Goal: Task Accomplishment & Management: Manage account settings

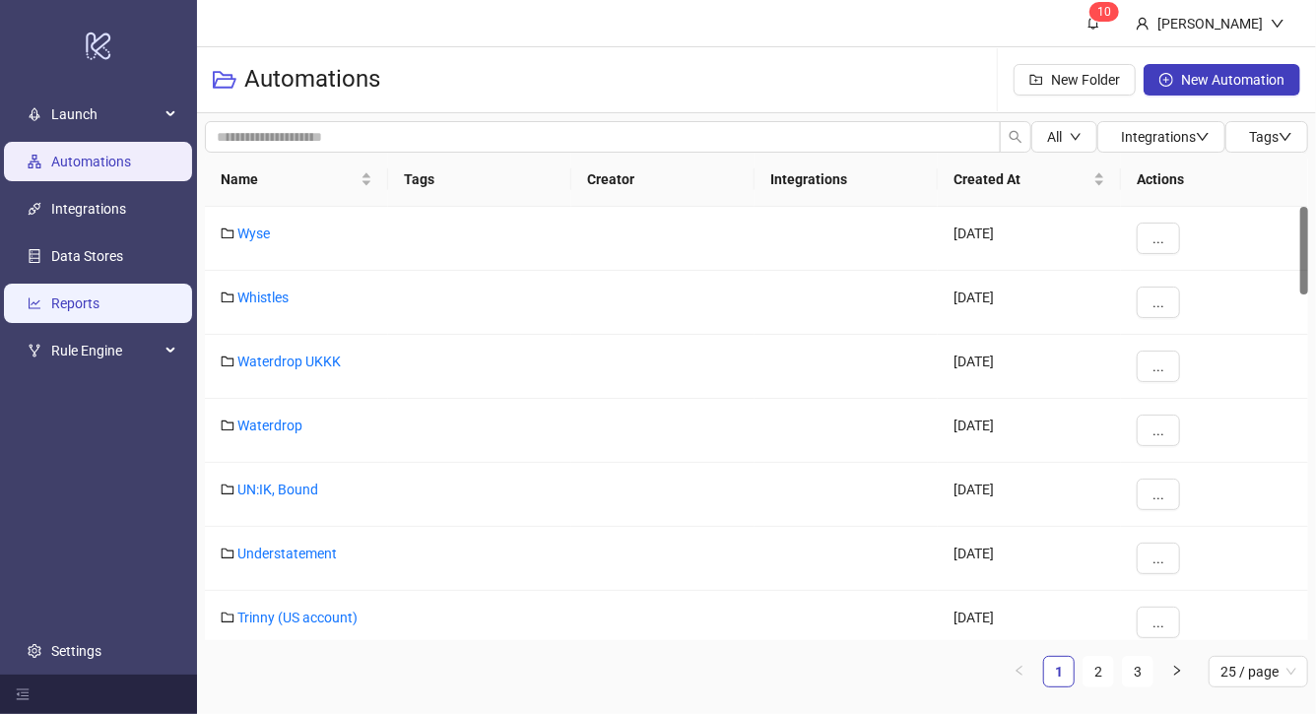
click at [86, 303] on link "Reports" at bounding box center [75, 304] width 48 height 16
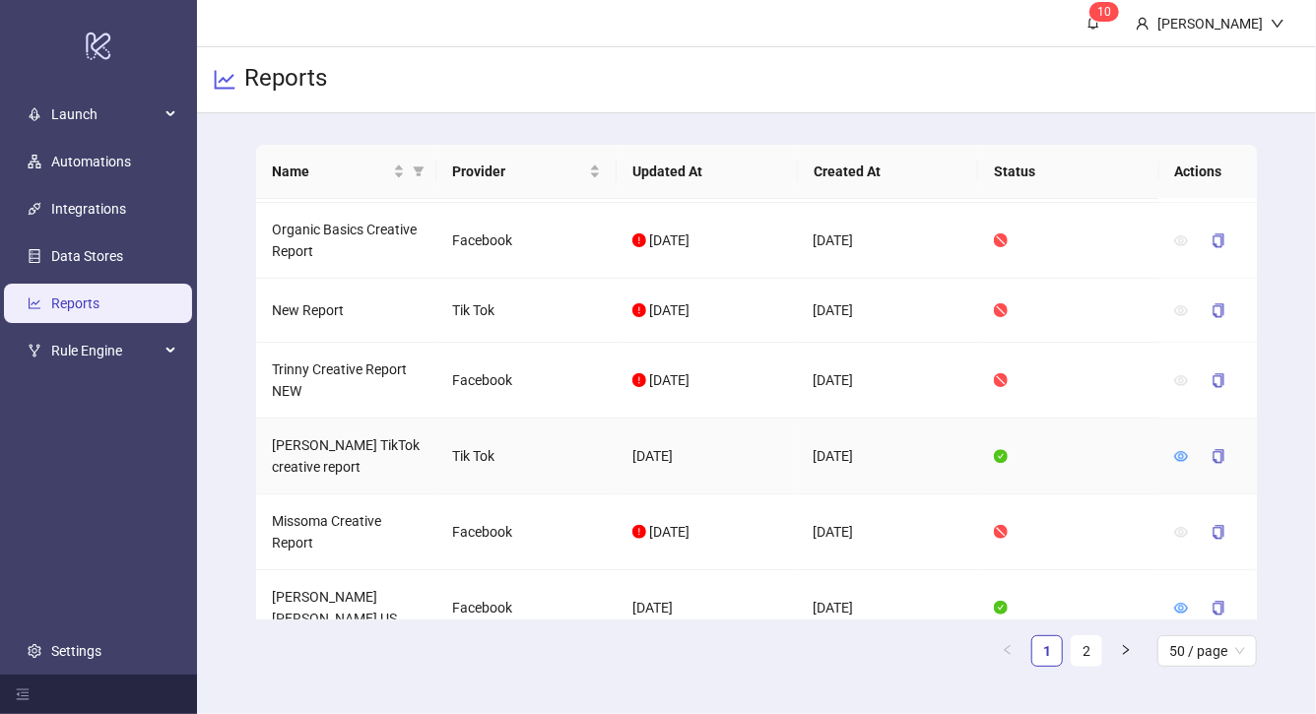
scroll to position [2323, 0]
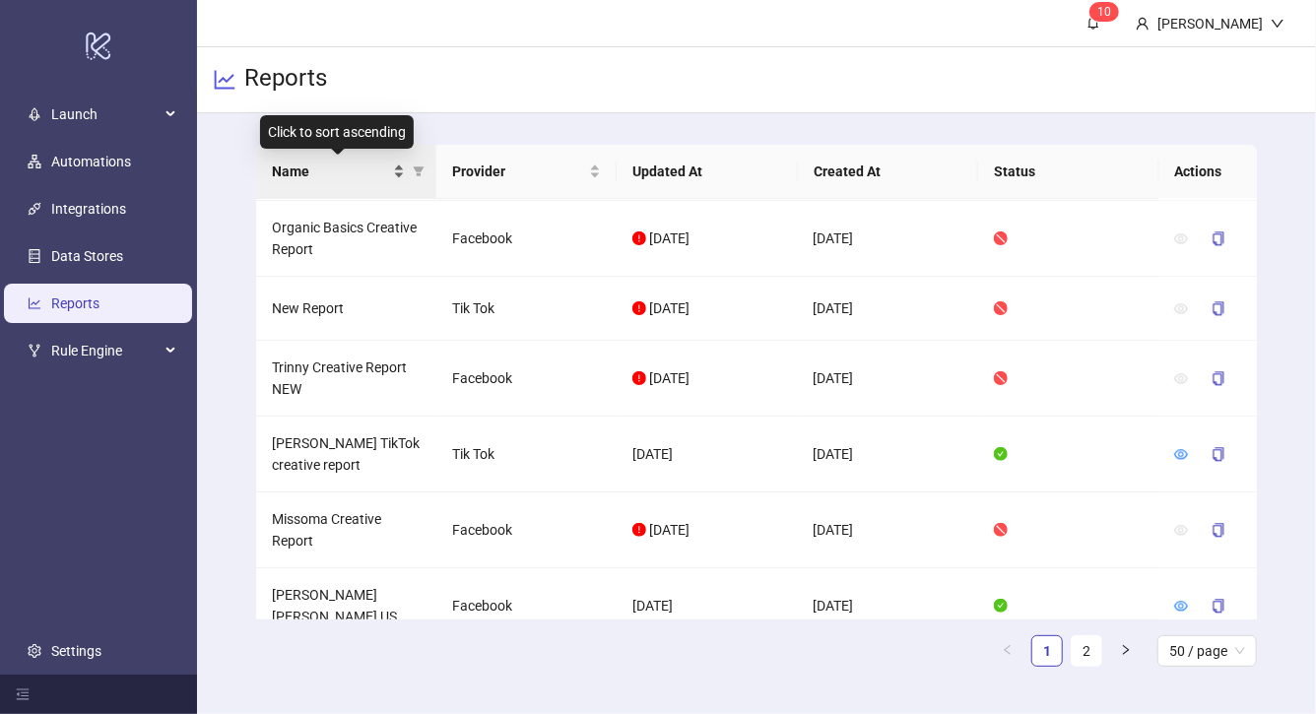
click at [396, 171] on div "Name" at bounding box center [338, 172] width 133 height 22
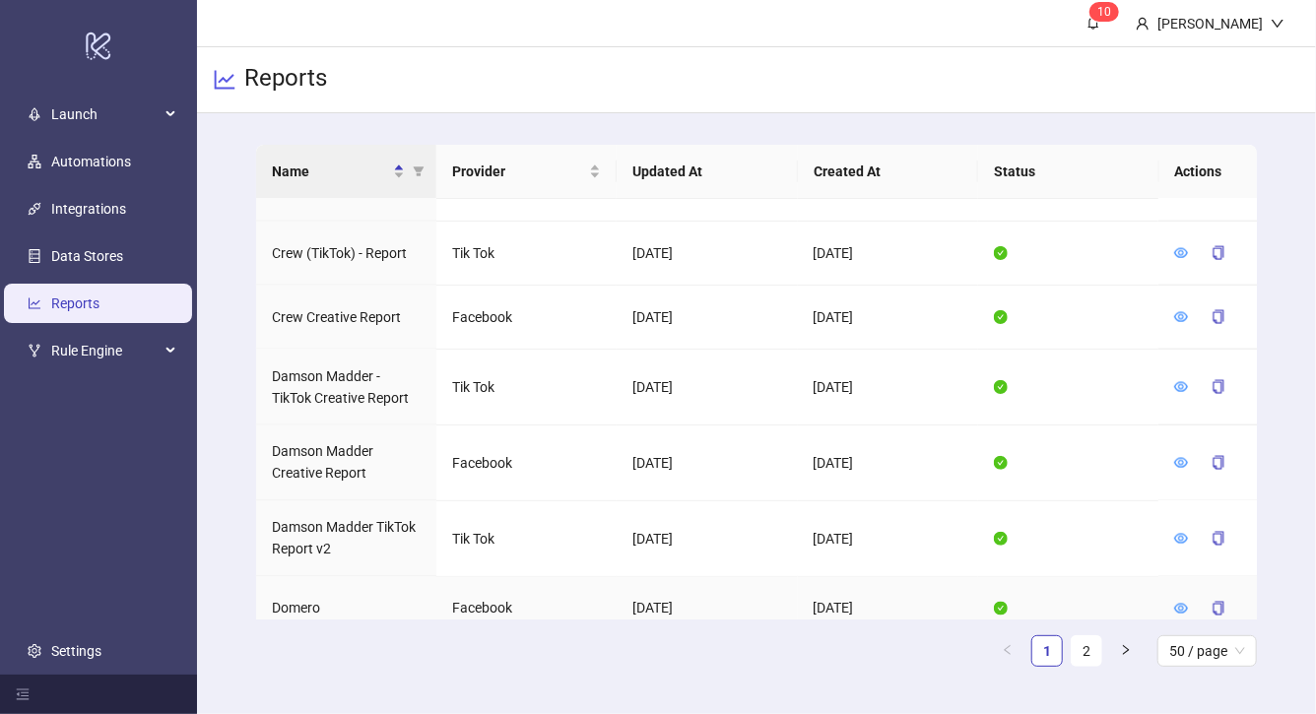
scroll to position [1556, 0]
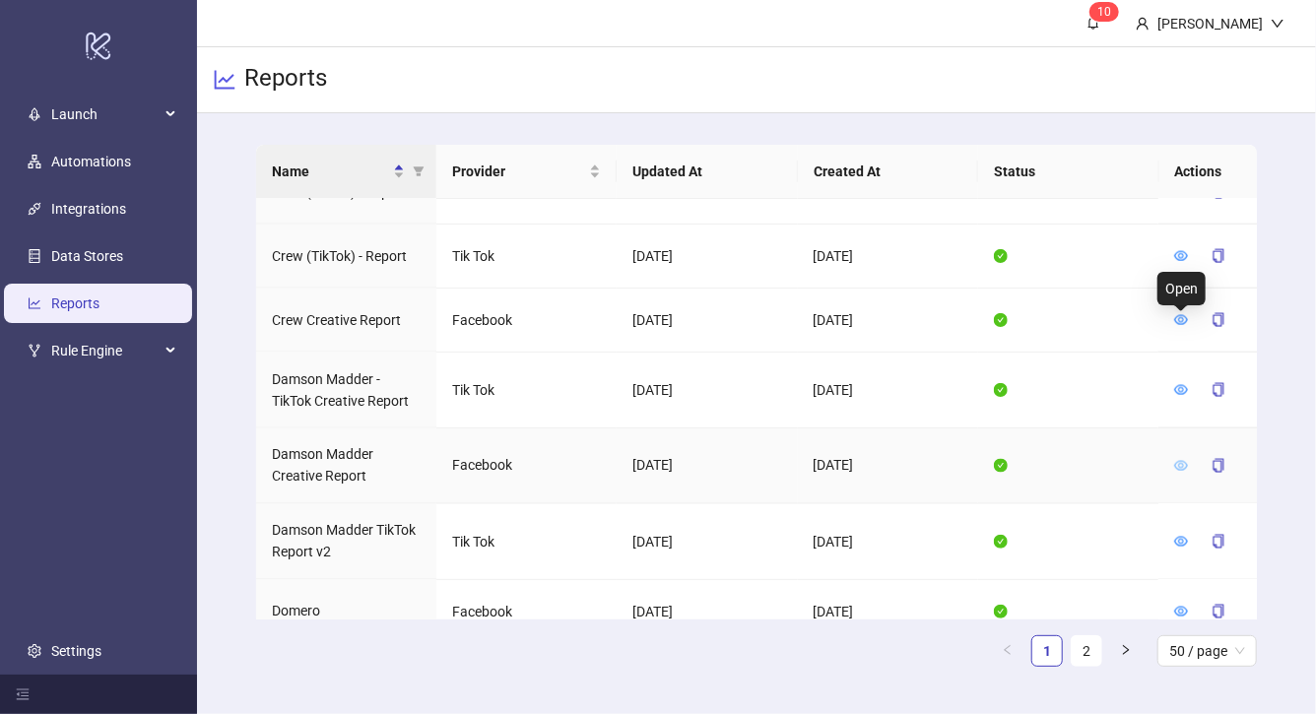
click at [1182, 459] on icon "eye" at bounding box center [1181, 466] width 14 height 14
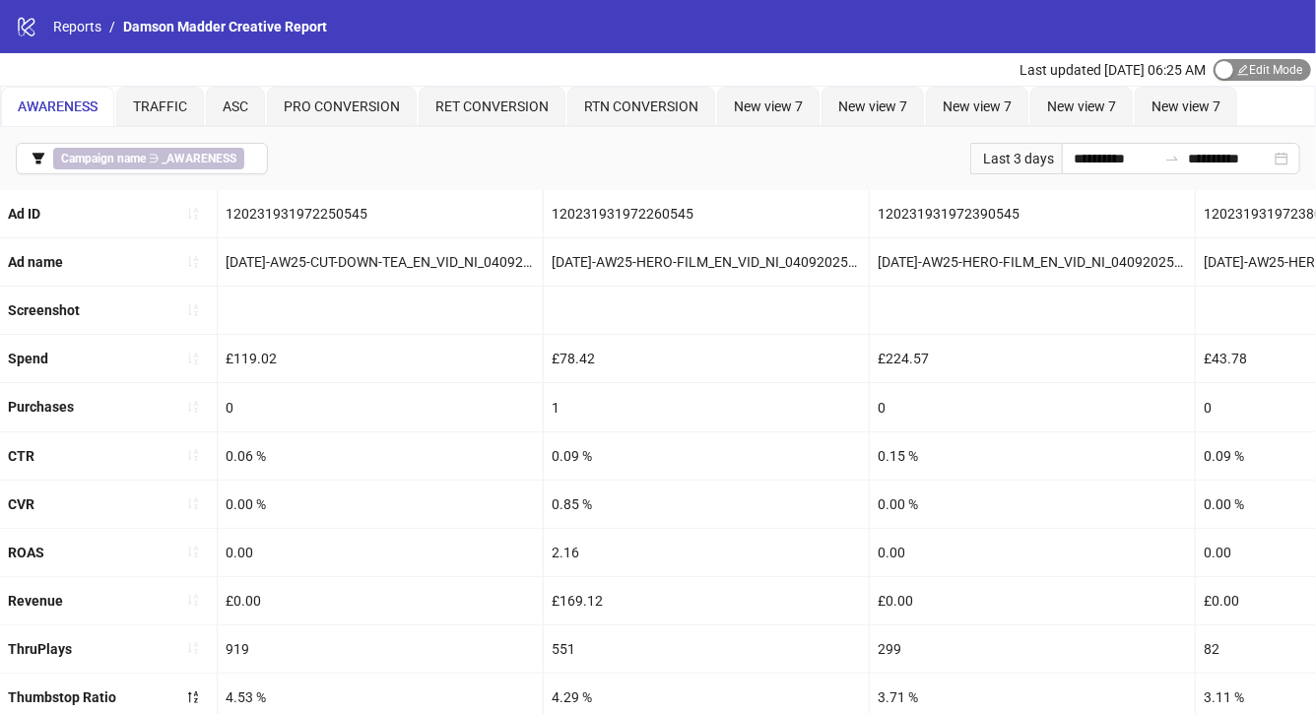
click at [1251, 77] on span "Edit Mode Edit Mode" at bounding box center [1263, 70] width 98 height 22
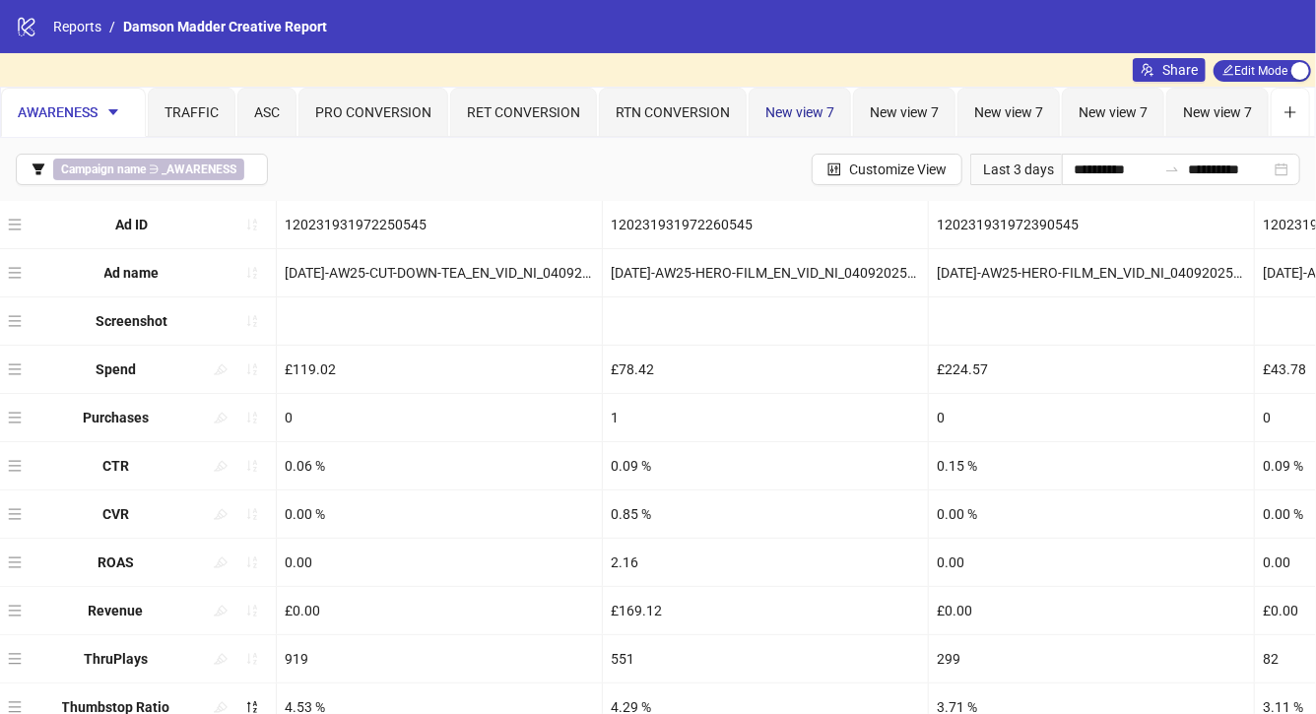
click at [792, 101] on div "New view 7" at bounding box center [799, 112] width 69 height 22
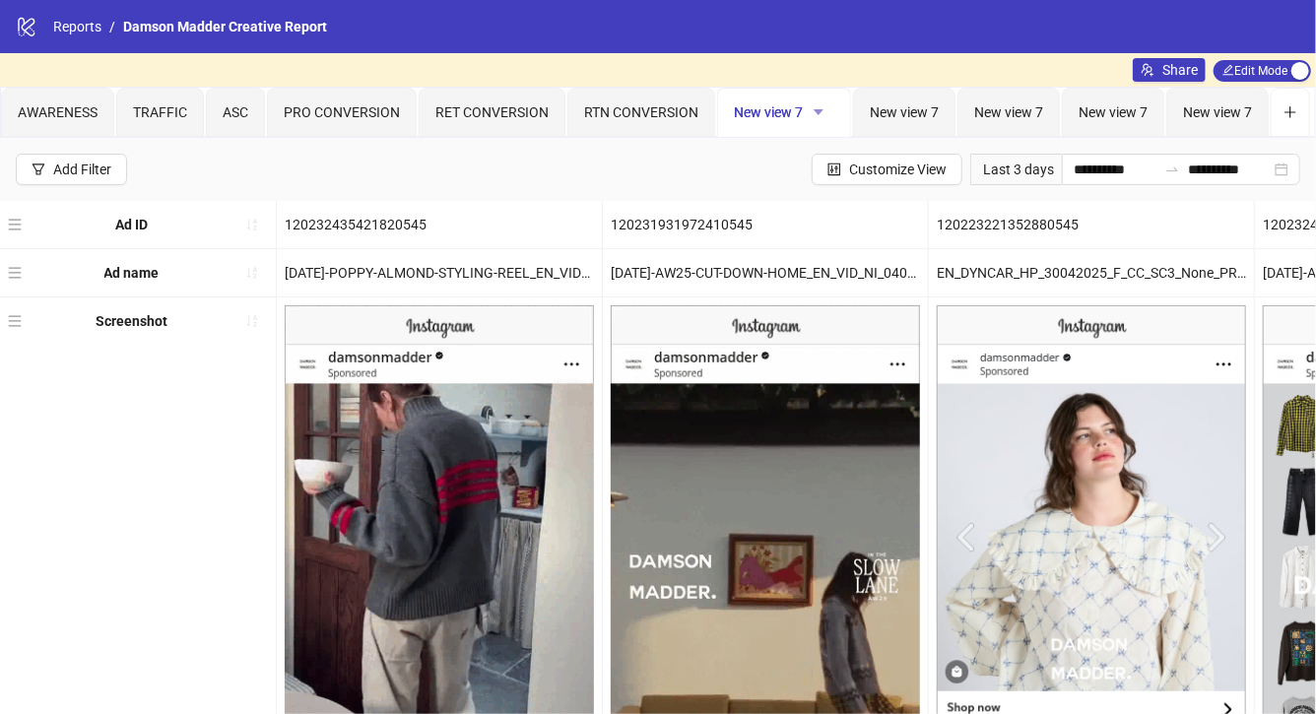
click at [819, 110] on icon "caret-down" at bounding box center [819, 112] width 14 height 14
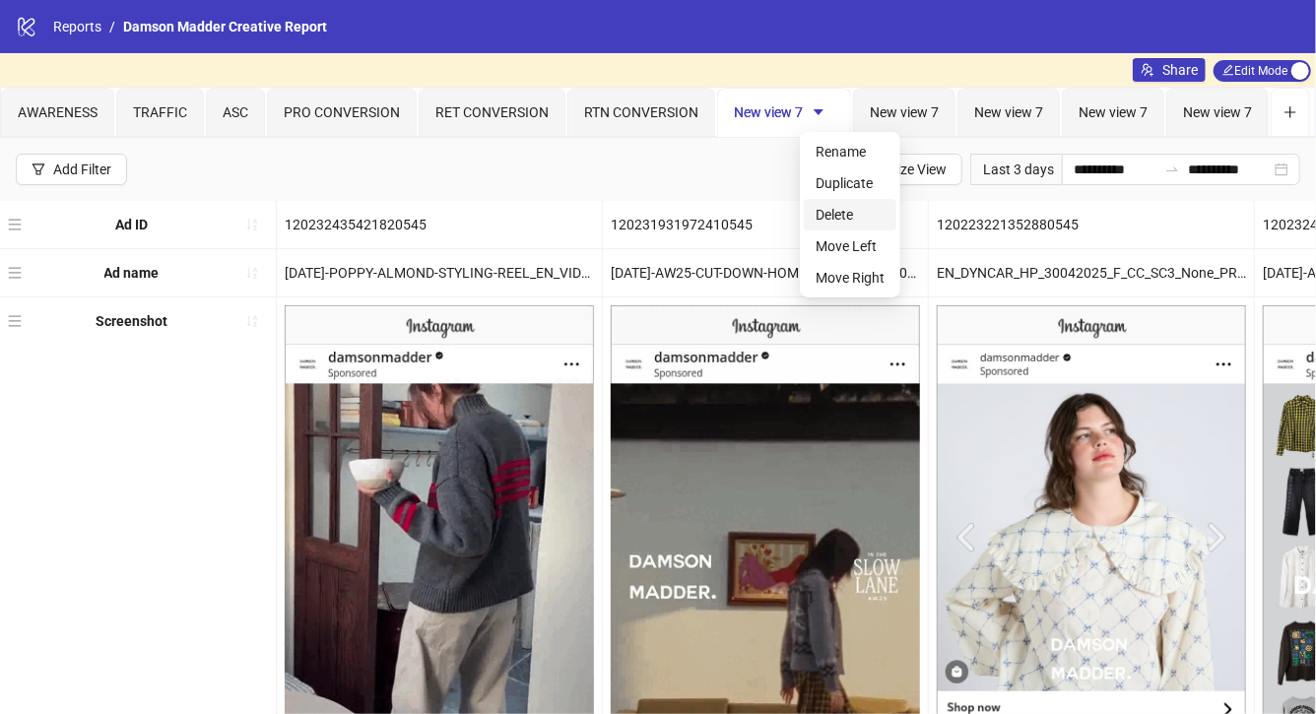
click at [859, 210] on span "Delete" at bounding box center [850, 215] width 69 height 22
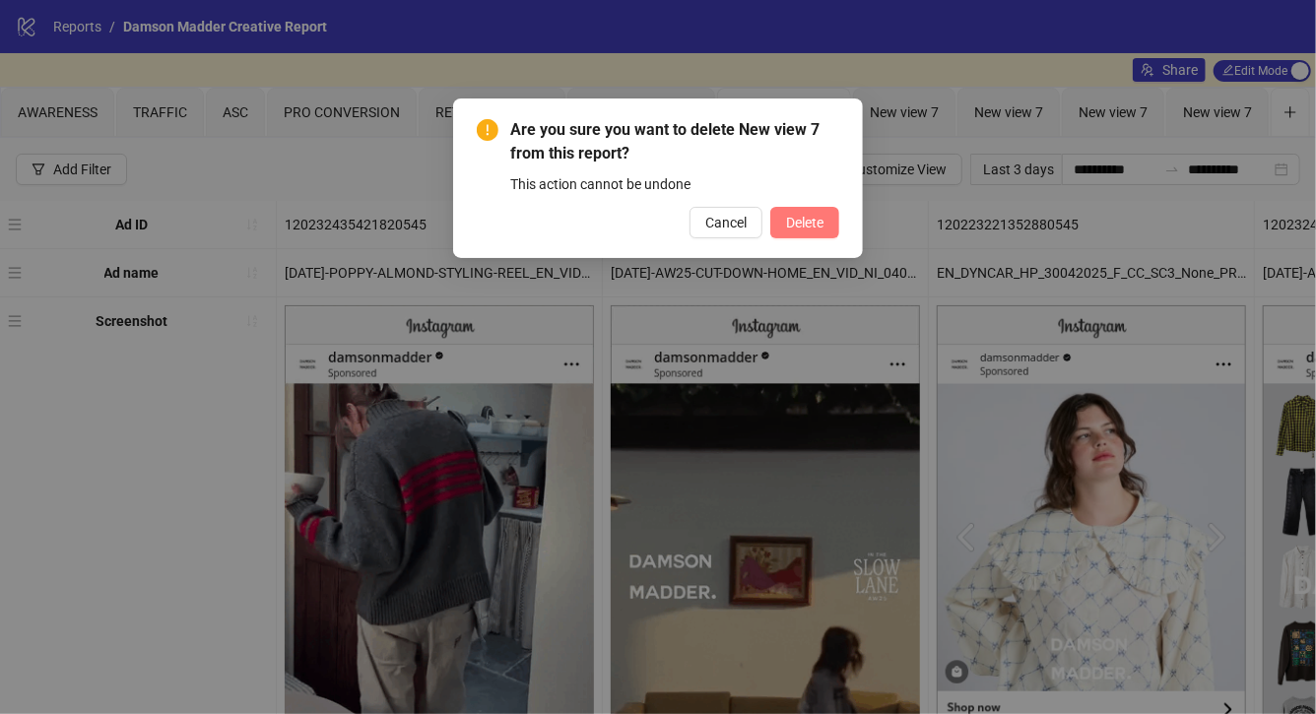
click at [805, 228] on span "Delete" at bounding box center [804, 223] width 37 height 16
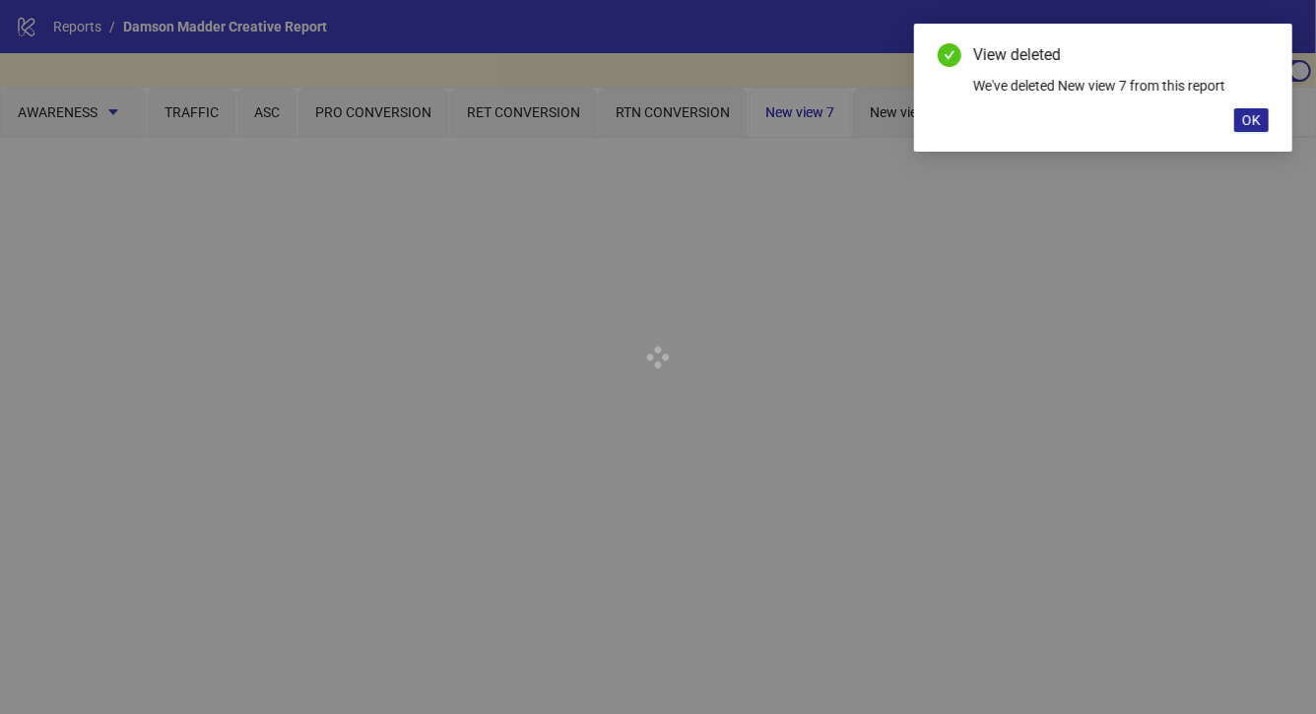
click at [1257, 118] on span "OK" at bounding box center [1251, 120] width 19 height 16
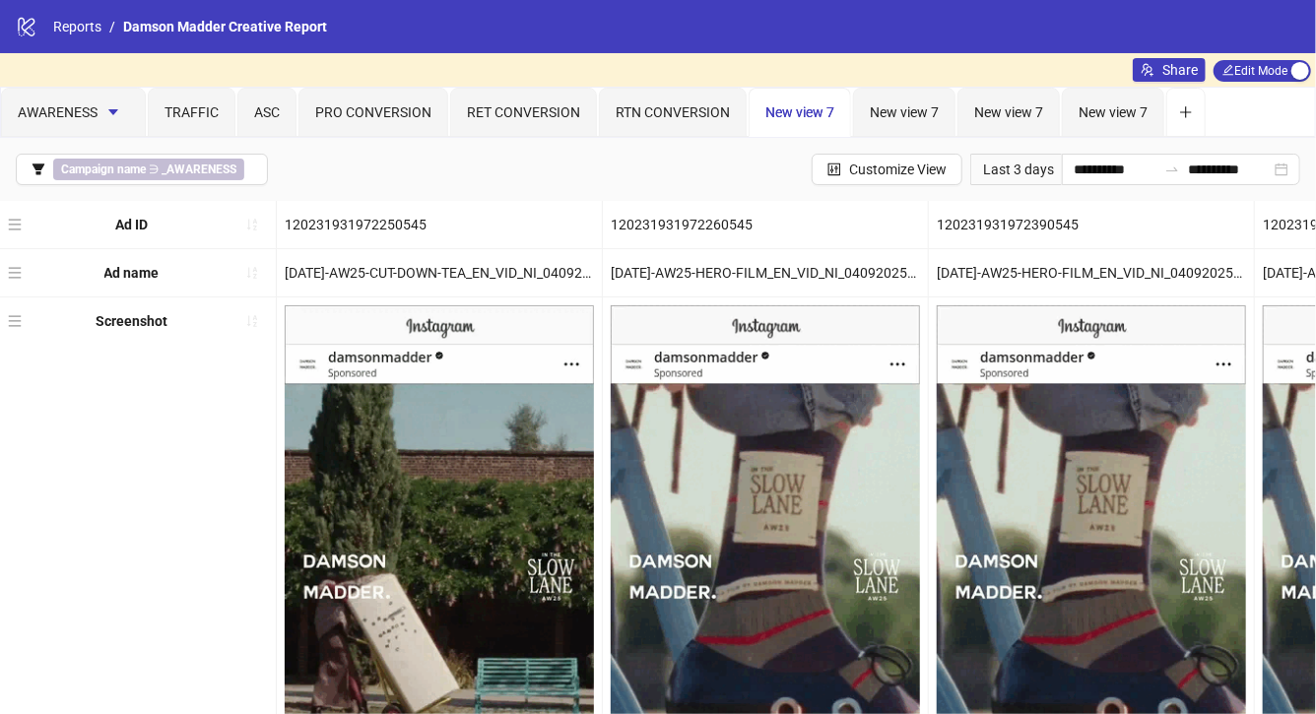
click at [827, 110] on span "New view 7" at bounding box center [799, 112] width 69 height 16
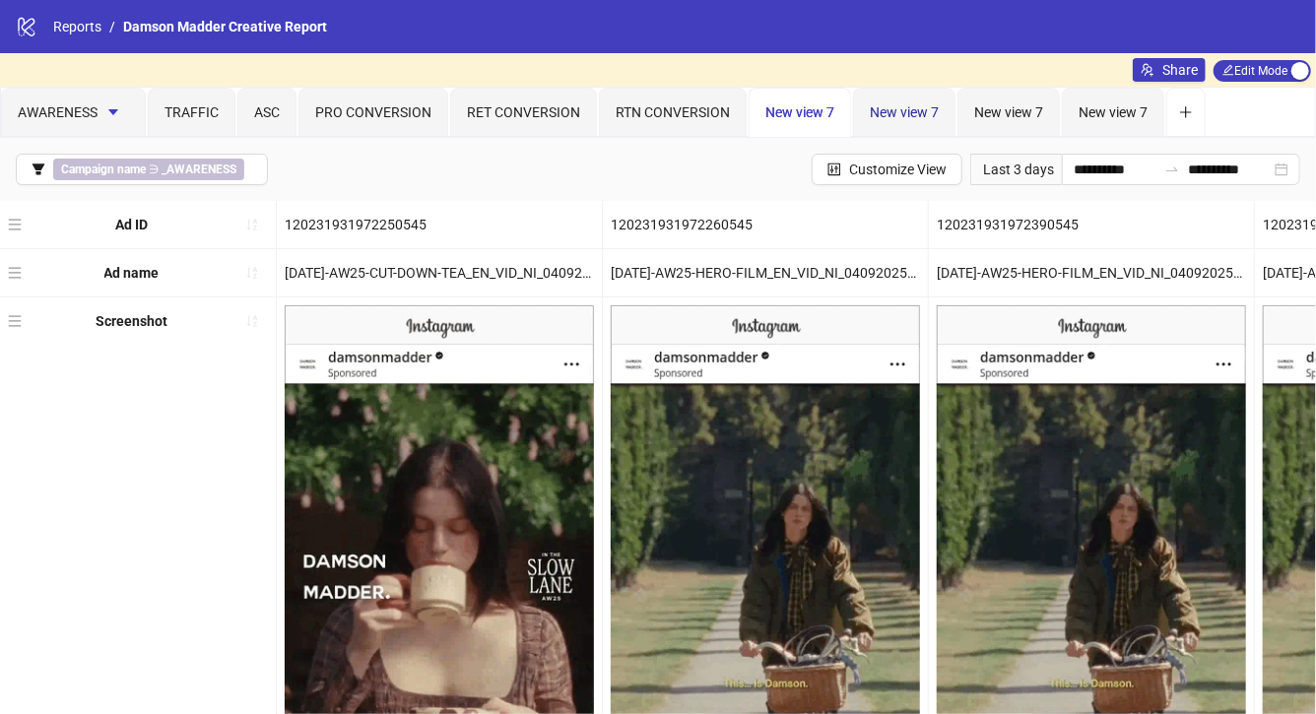
click at [921, 116] on span "New view 7" at bounding box center [904, 112] width 69 height 16
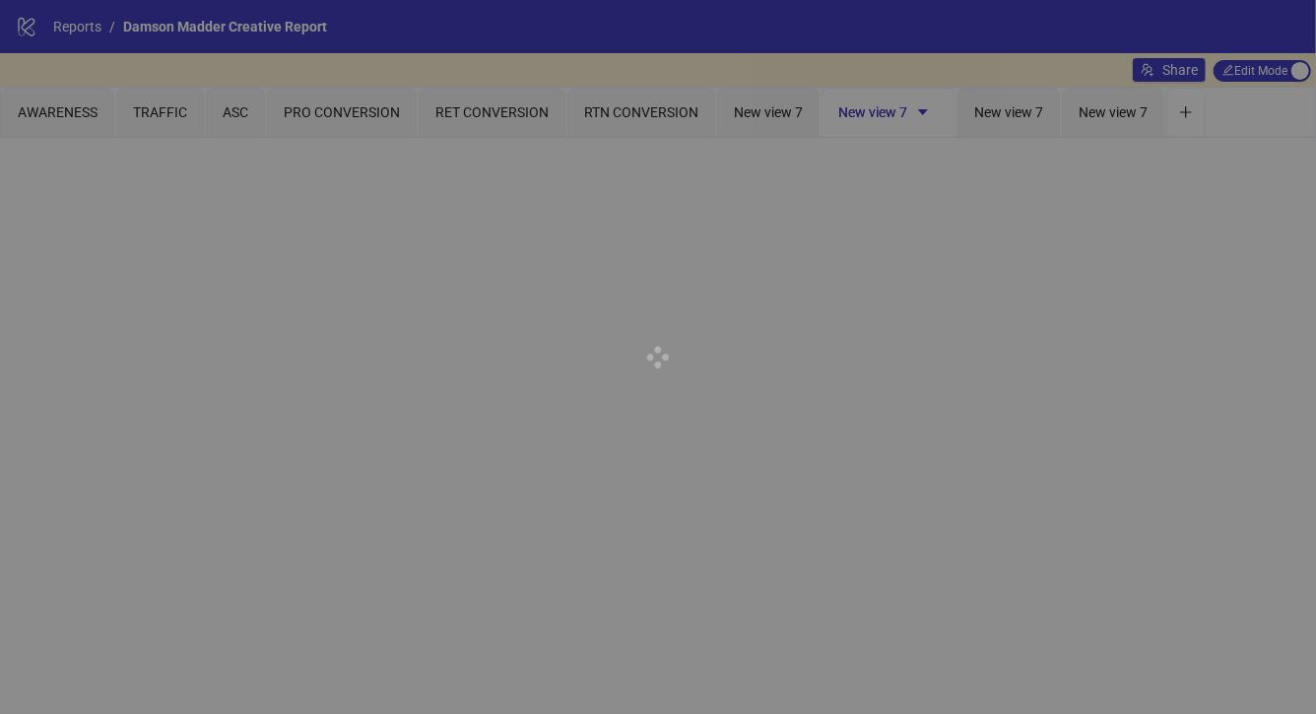
click at [916, 113] on div at bounding box center [658, 357] width 1316 height 714
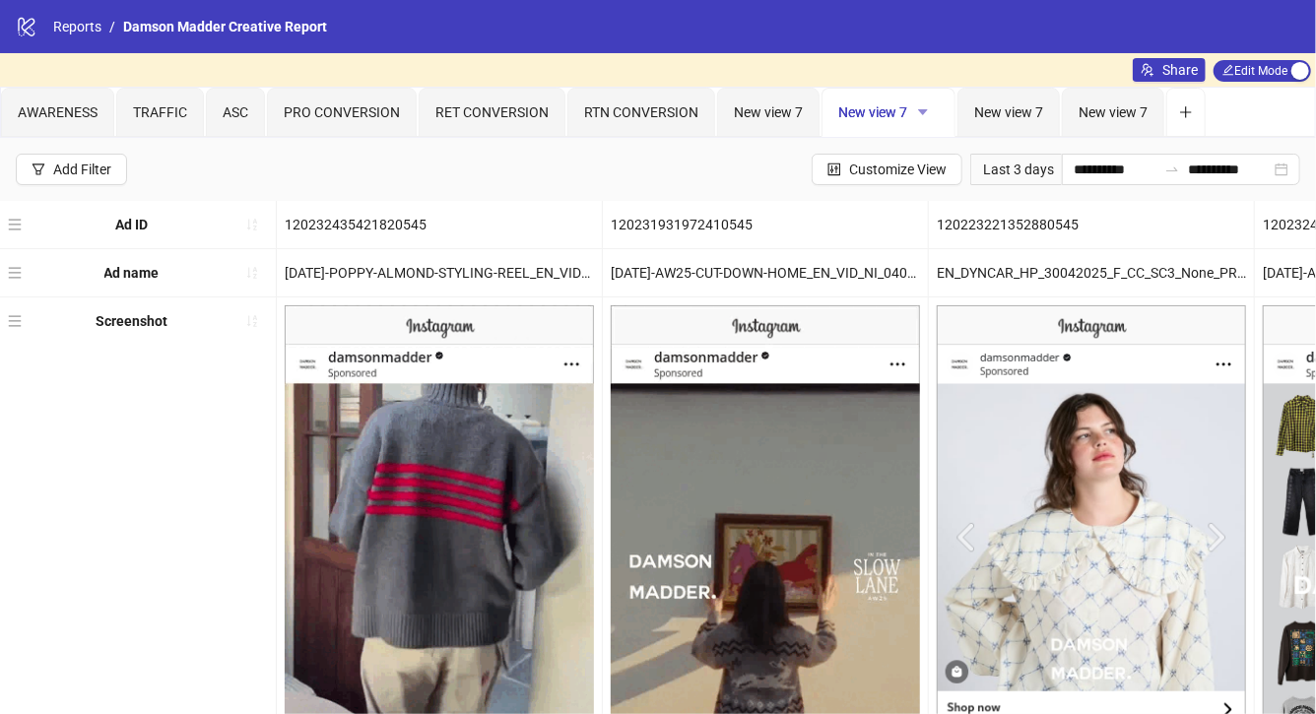
click at [921, 115] on icon "caret-down" at bounding box center [923, 112] width 14 height 14
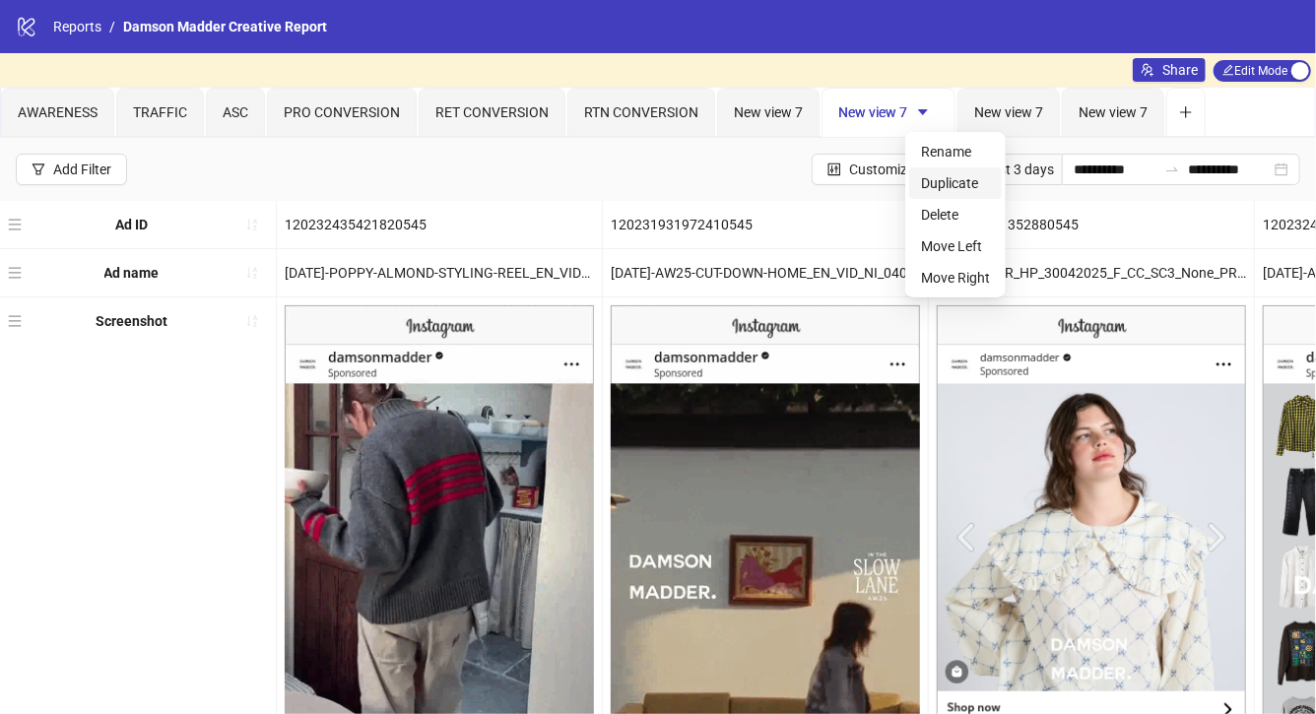
click at [948, 187] on span "Duplicate" at bounding box center [955, 183] width 69 height 22
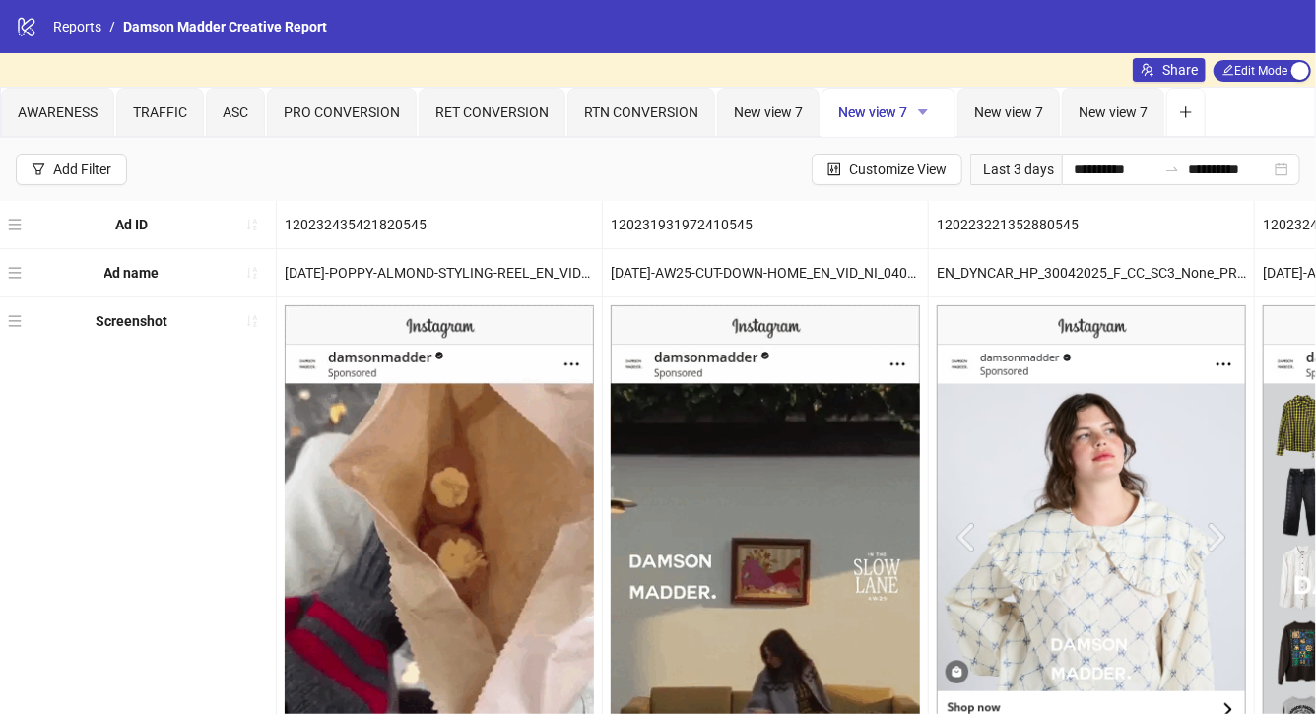
click at [921, 115] on icon "caret-down" at bounding box center [923, 112] width 14 height 14
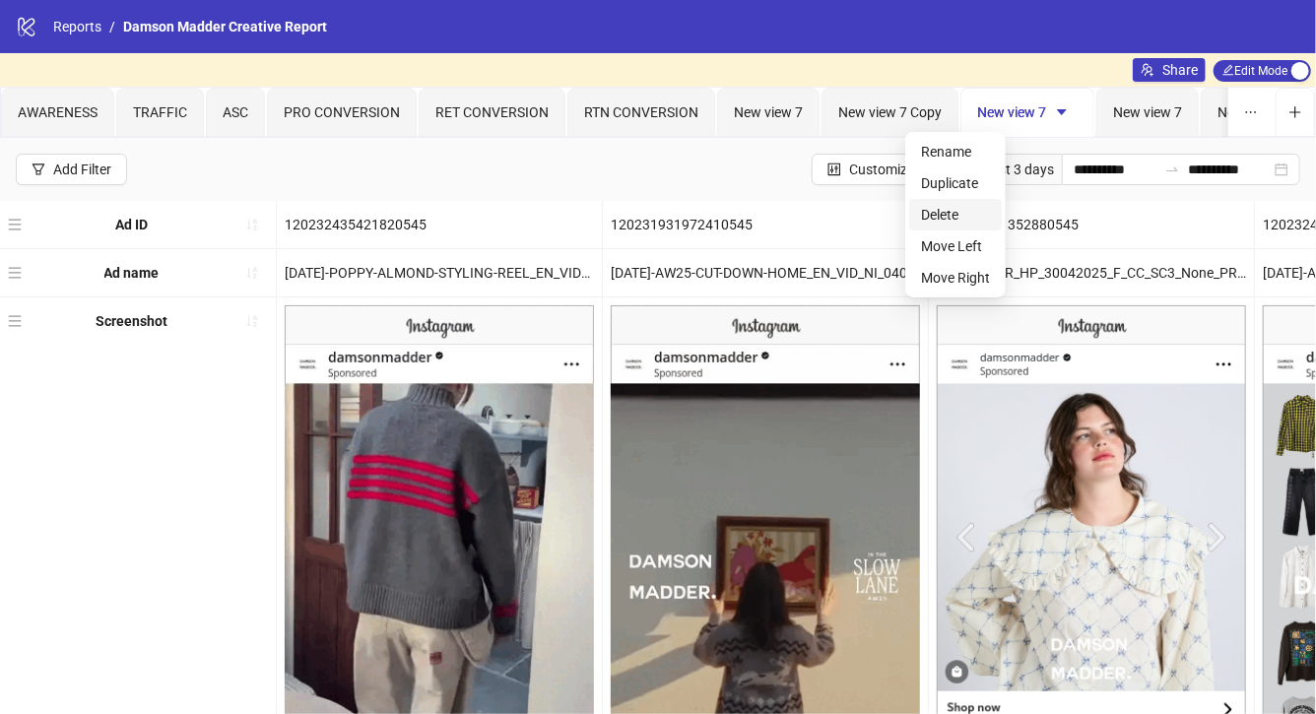
click at [959, 215] on span "Delete" at bounding box center [955, 215] width 69 height 22
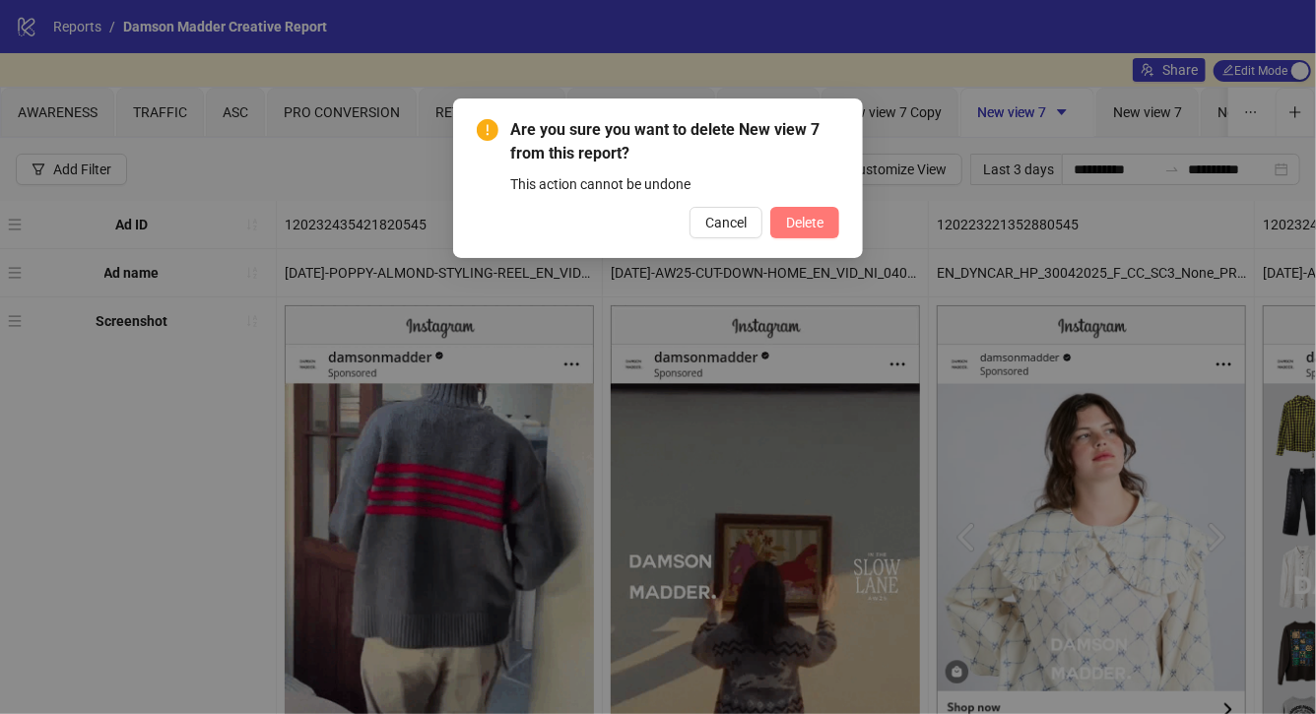
click at [790, 215] on span "Delete" at bounding box center [804, 223] width 37 height 16
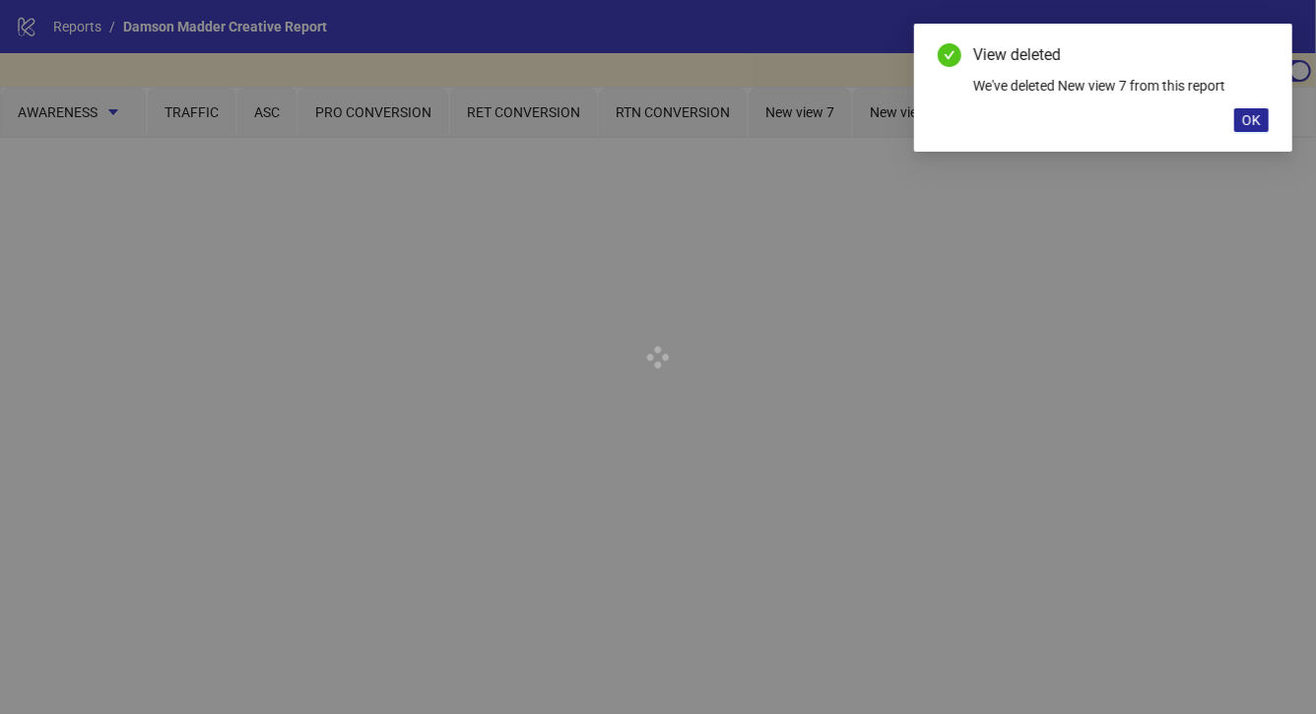
click at [1260, 124] on span "OK" at bounding box center [1251, 120] width 19 height 16
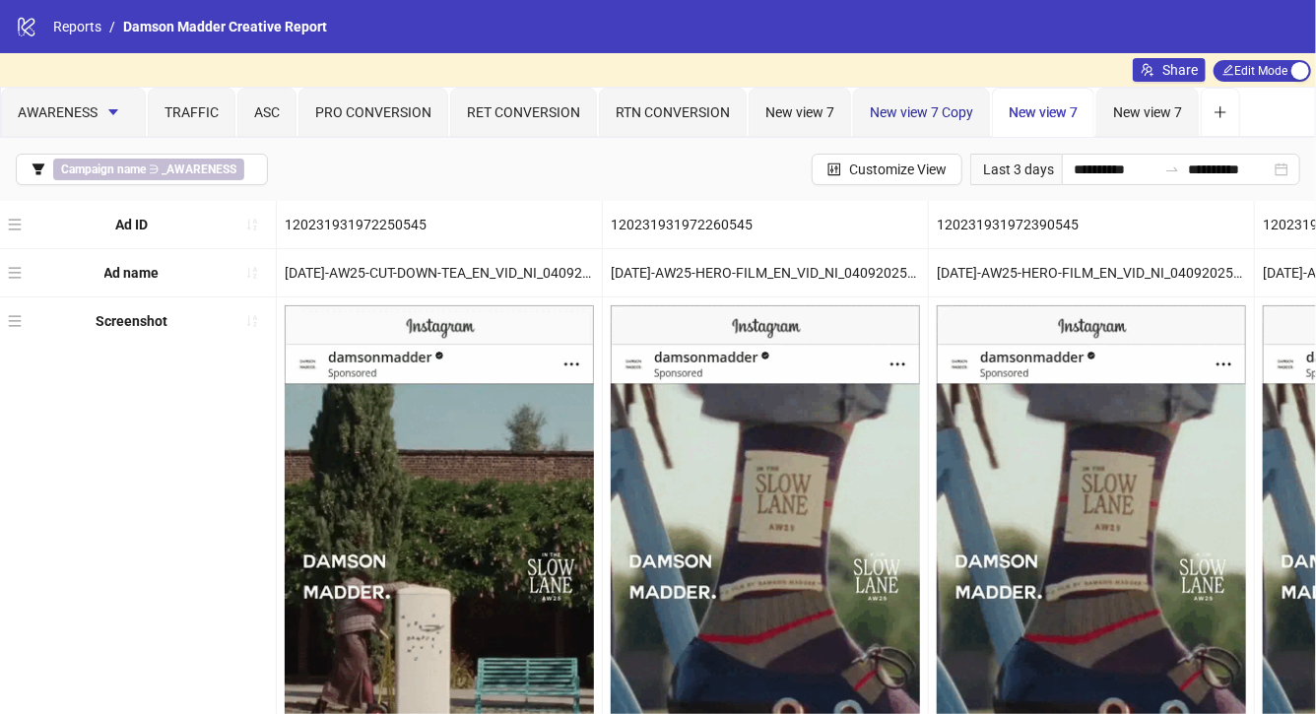
click at [964, 109] on span "New view 7 Copy" at bounding box center [921, 112] width 103 height 16
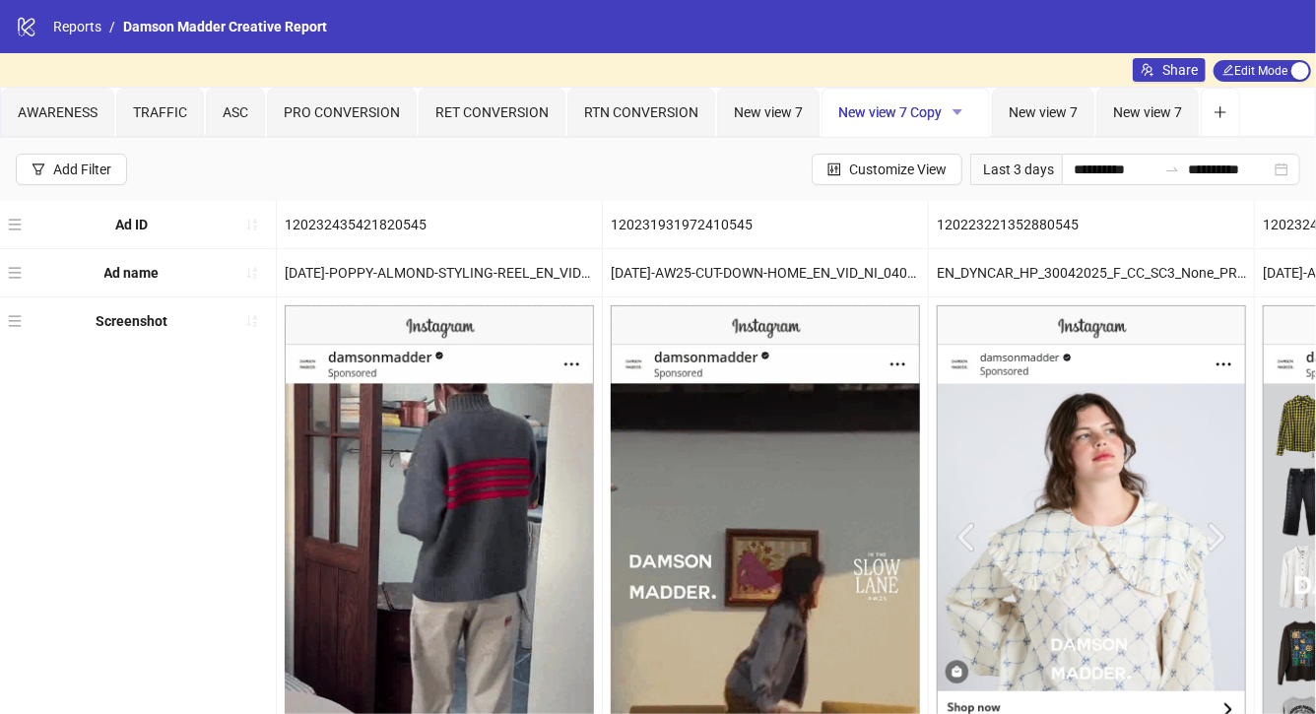
click at [956, 116] on icon "caret-down" at bounding box center [958, 112] width 14 height 14
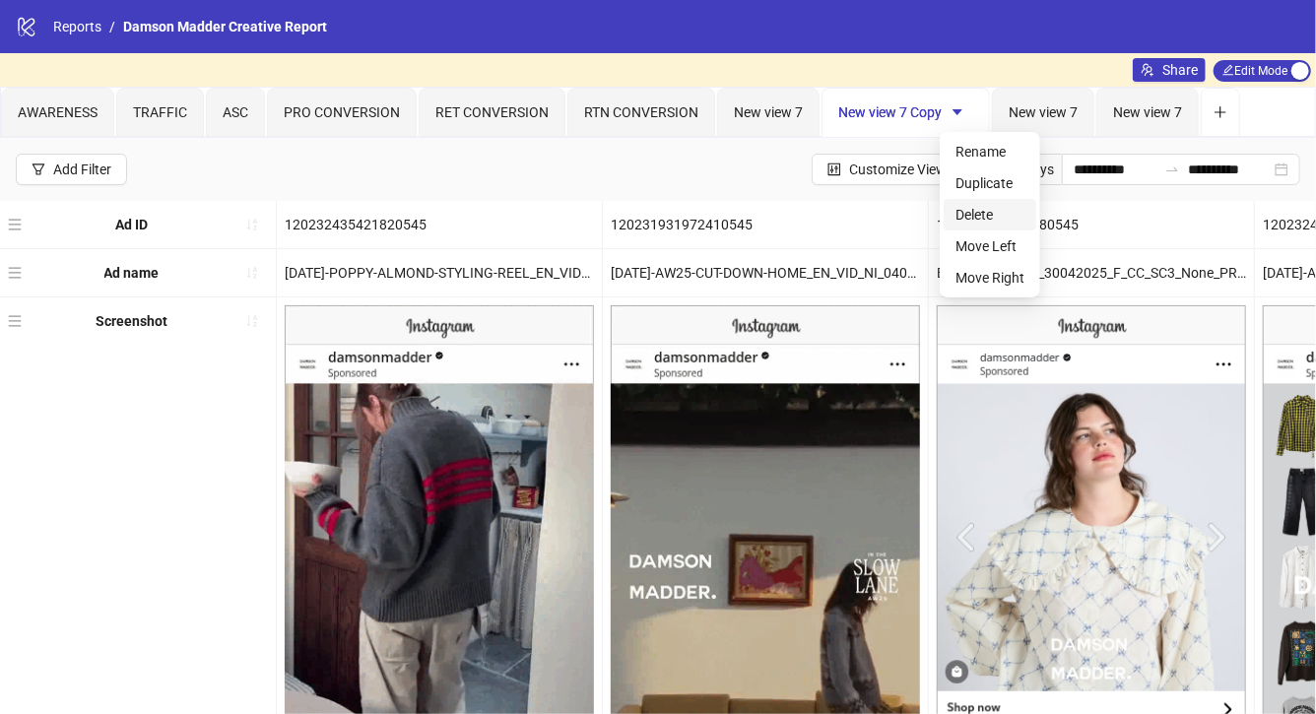
click at [982, 207] on span "Delete" at bounding box center [990, 215] width 69 height 22
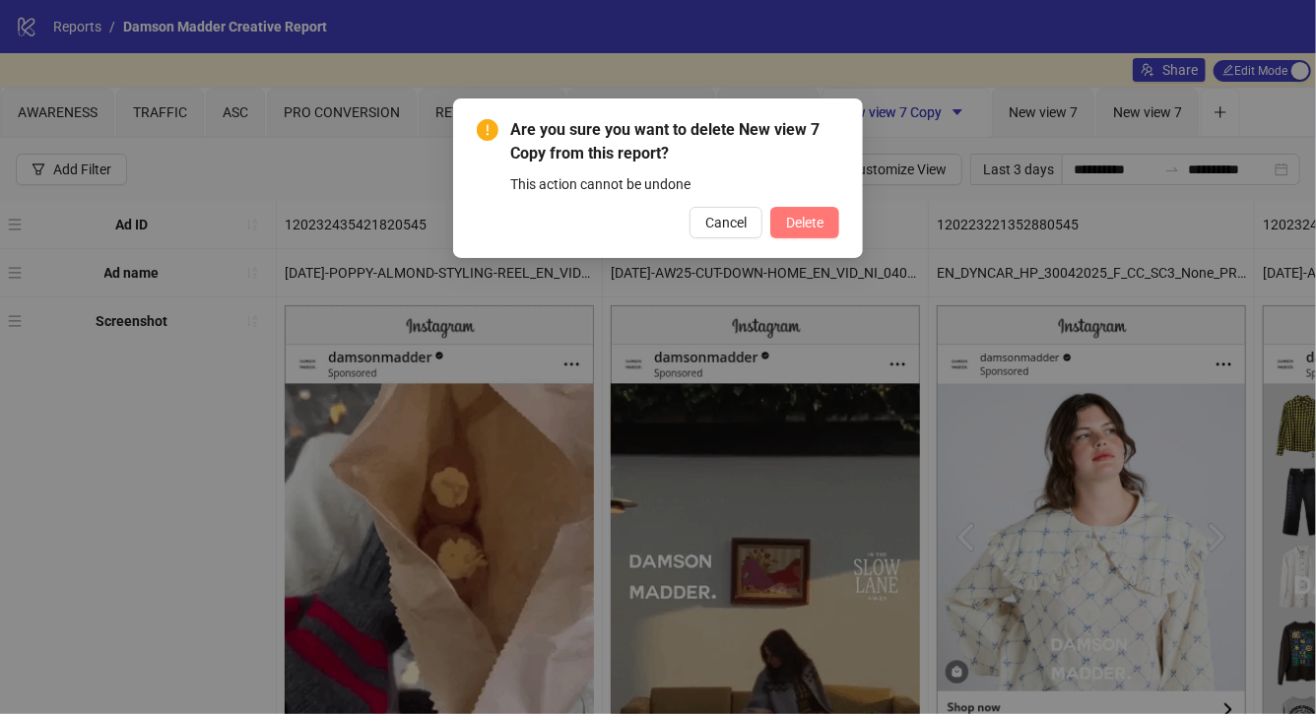
click at [799, 228] on span "Delete" at bounding box center [804, 223] width 37 height 16
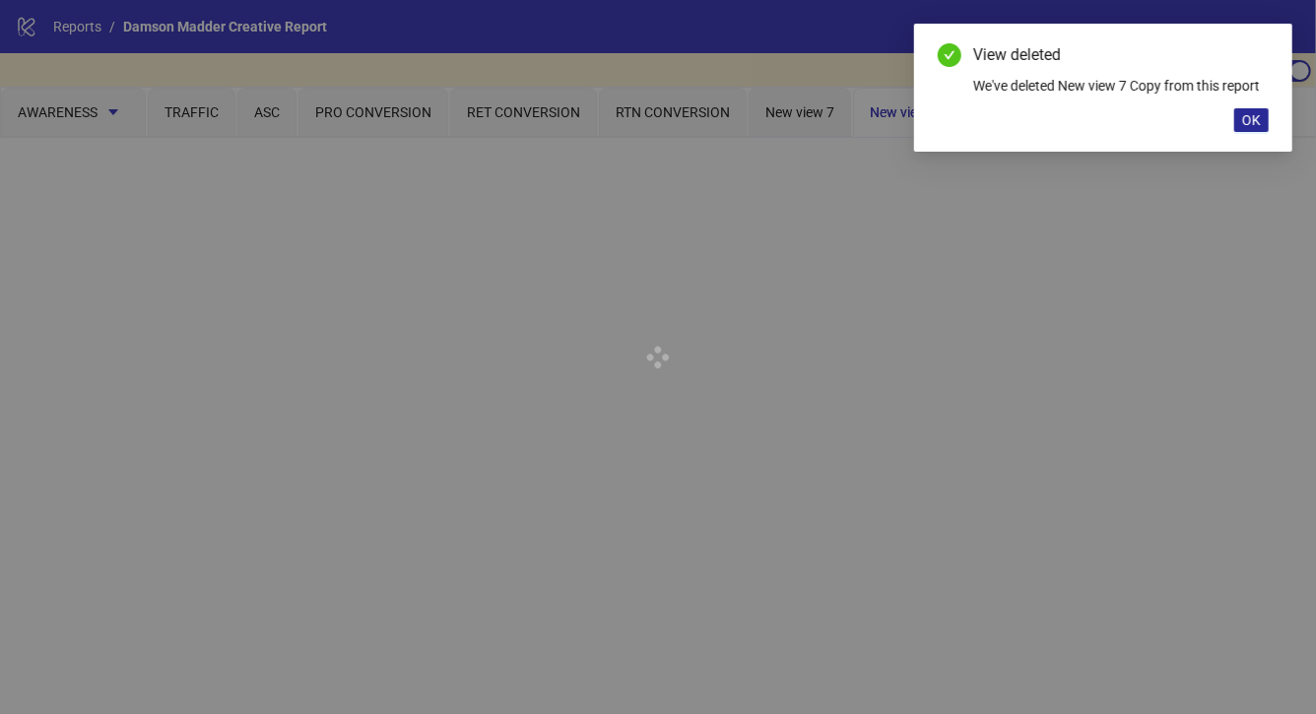
click at [1253, 116] on span "OK" at bounding box center [1251, 120] width 19 height 16
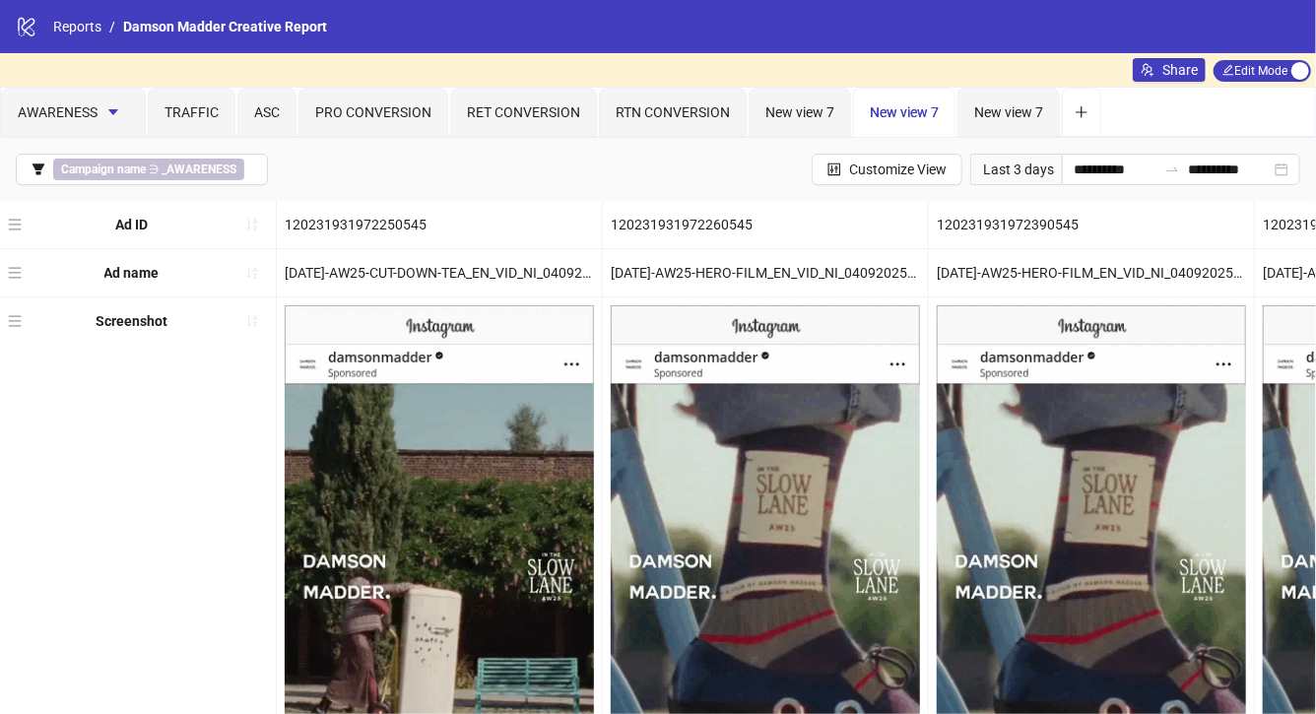
click at [934, 113] on span "New view 7" at bounding box center [904, 112] width 69 height 16
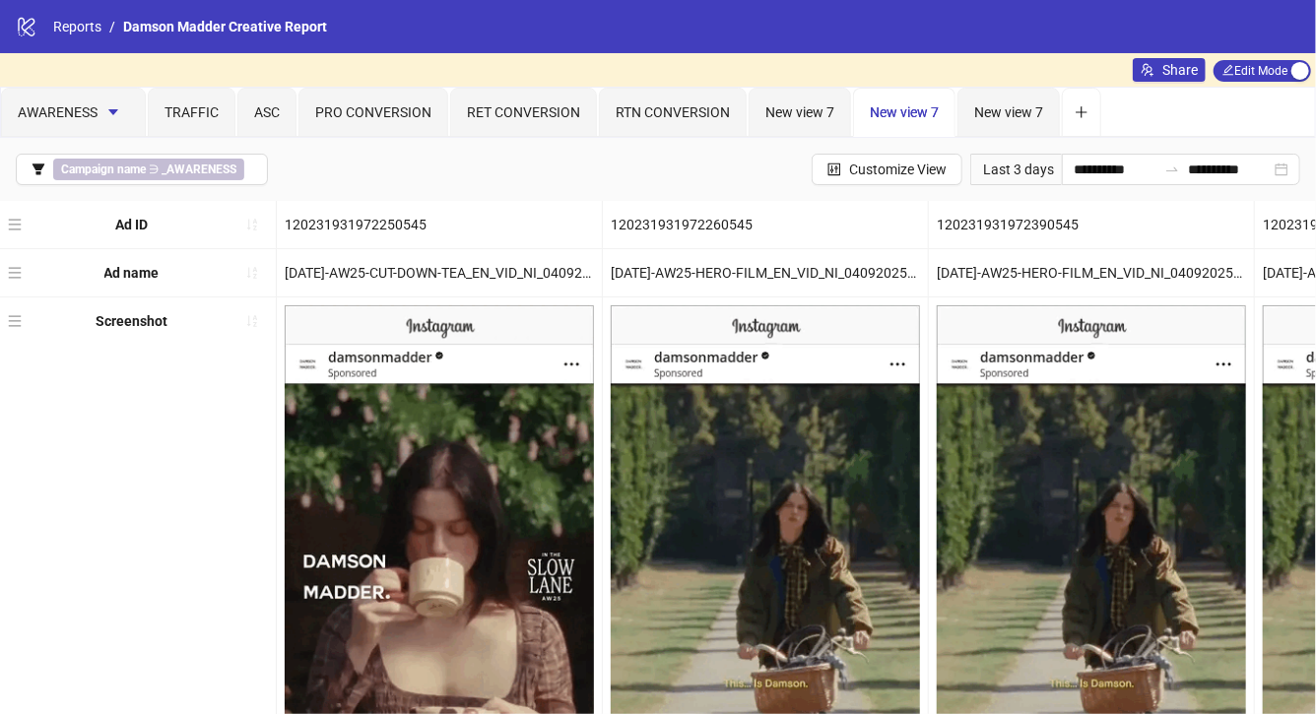
click at [922, 104] on span "New view 7" at bounding box center [904, 112] width 69 height 16
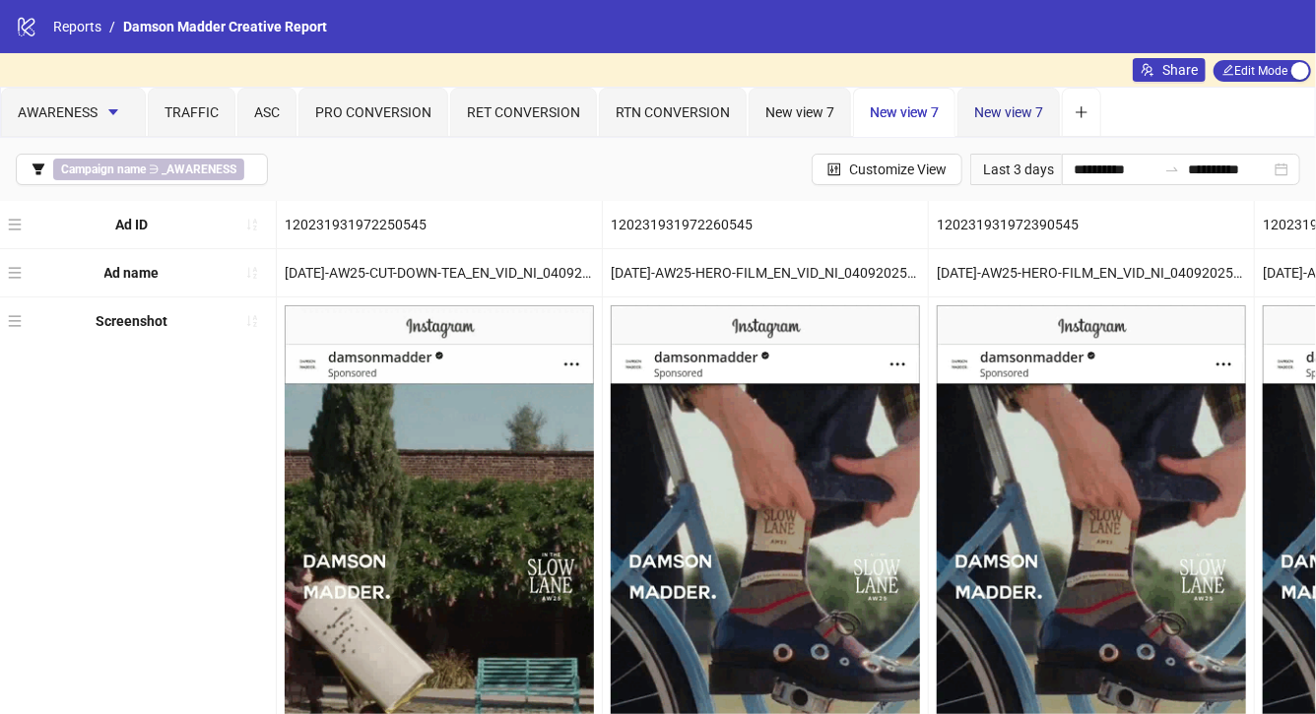
click at [1030, 110] on span "New view 7" at bounding box center [1008, 112] width 69 height 16
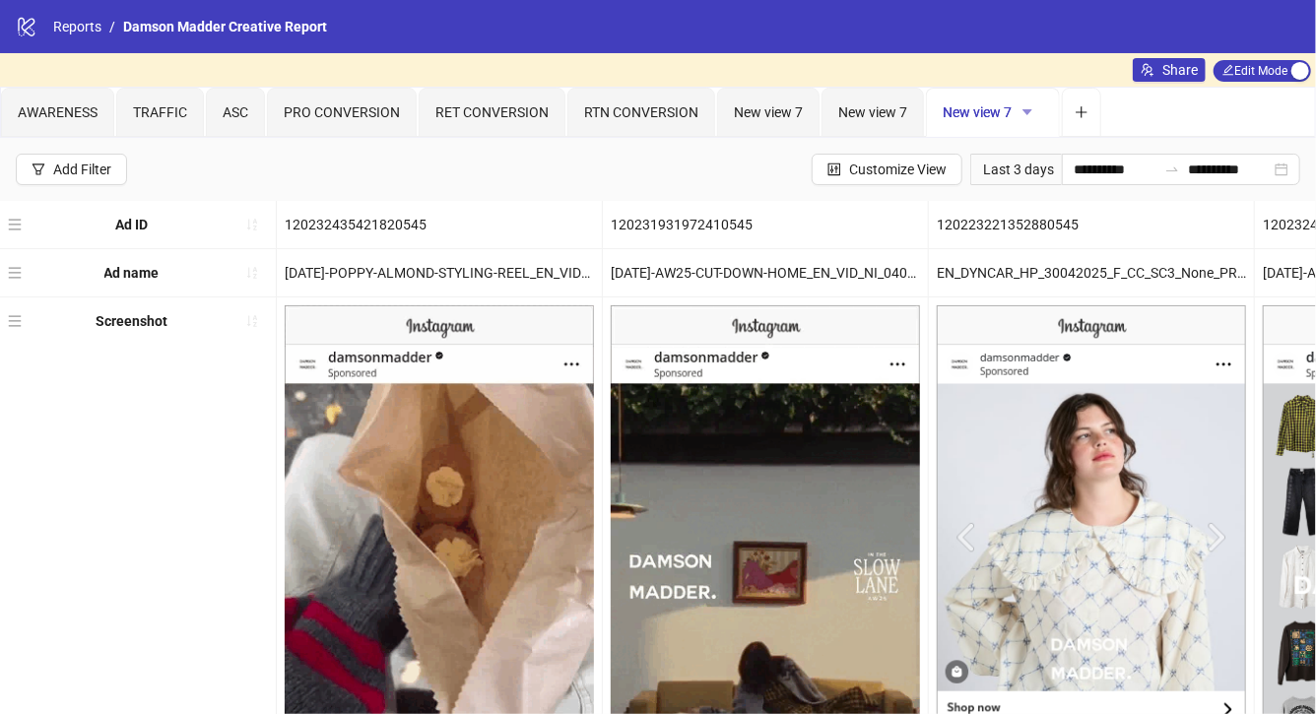
click at [1024, 111] on icon "caret-down" at bounding box center [1028, 112] width 10 height 6
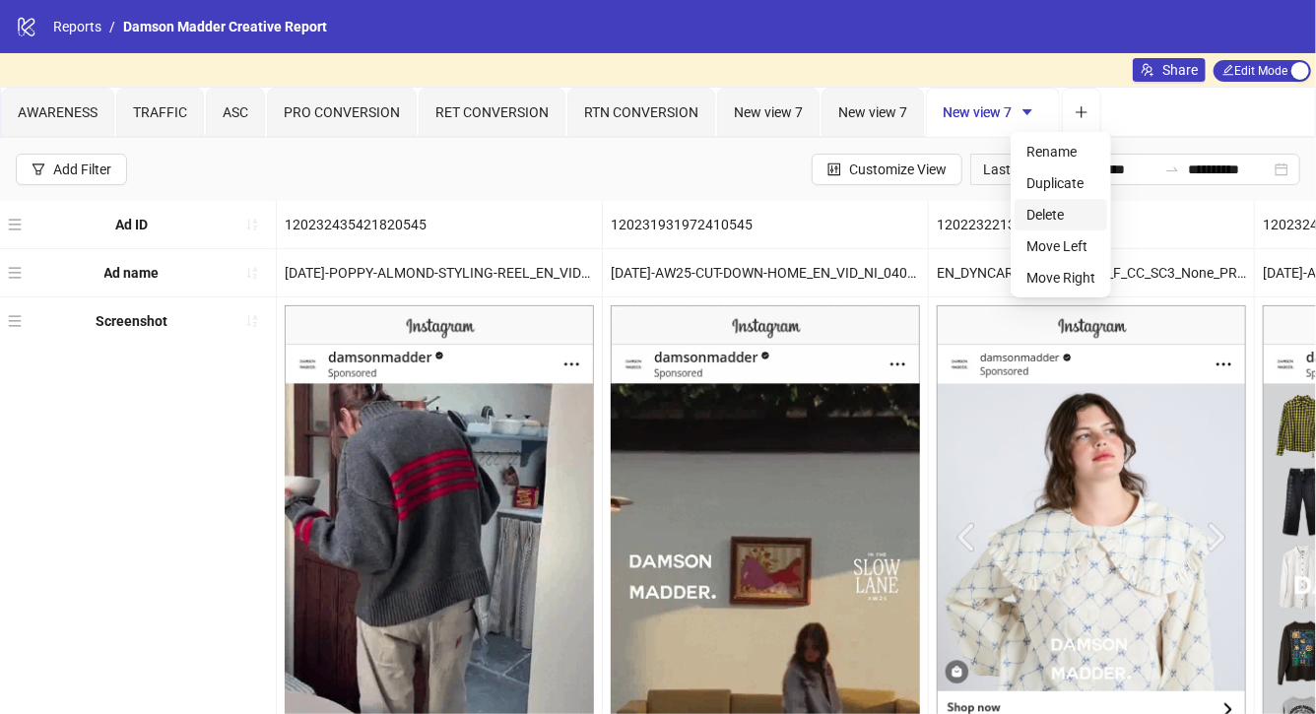
click at [1050, 216] on span "Delete" at bounding box center [1060, 215] width 69 height 22
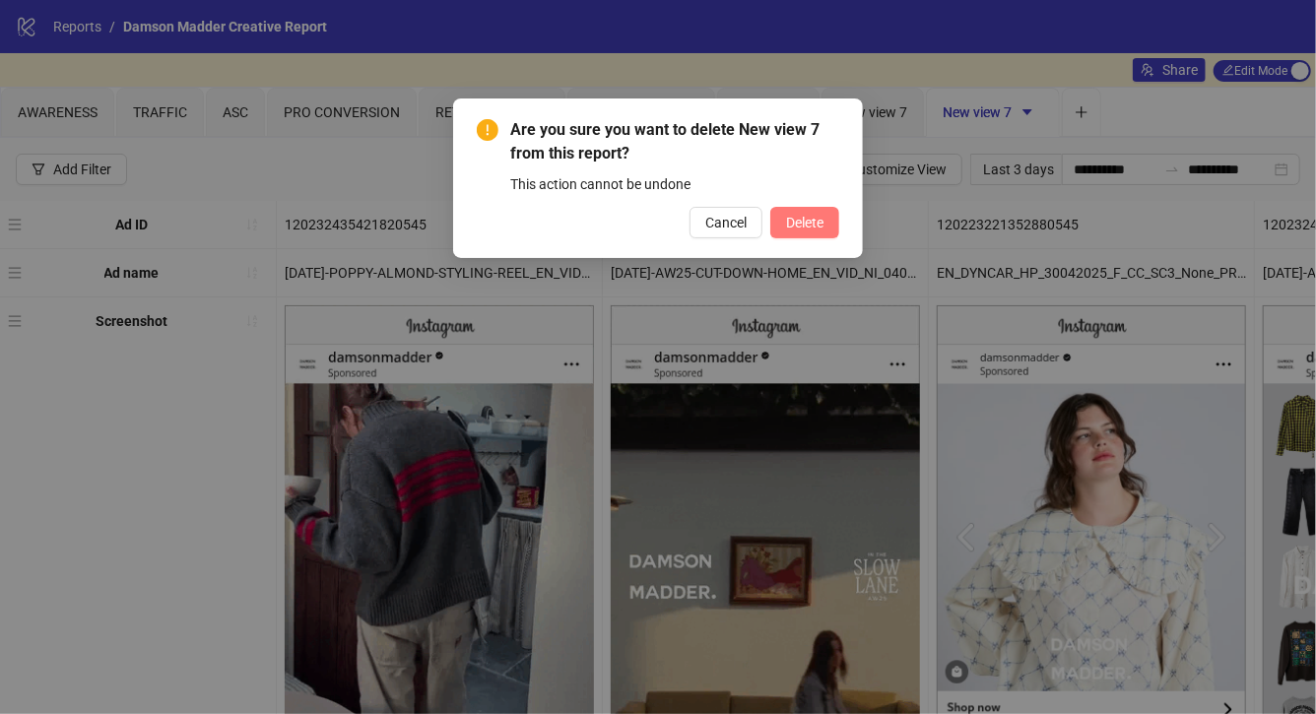
click at [804, 215] on span "Delete" at bounding box center [804, 223] width 37 height 16
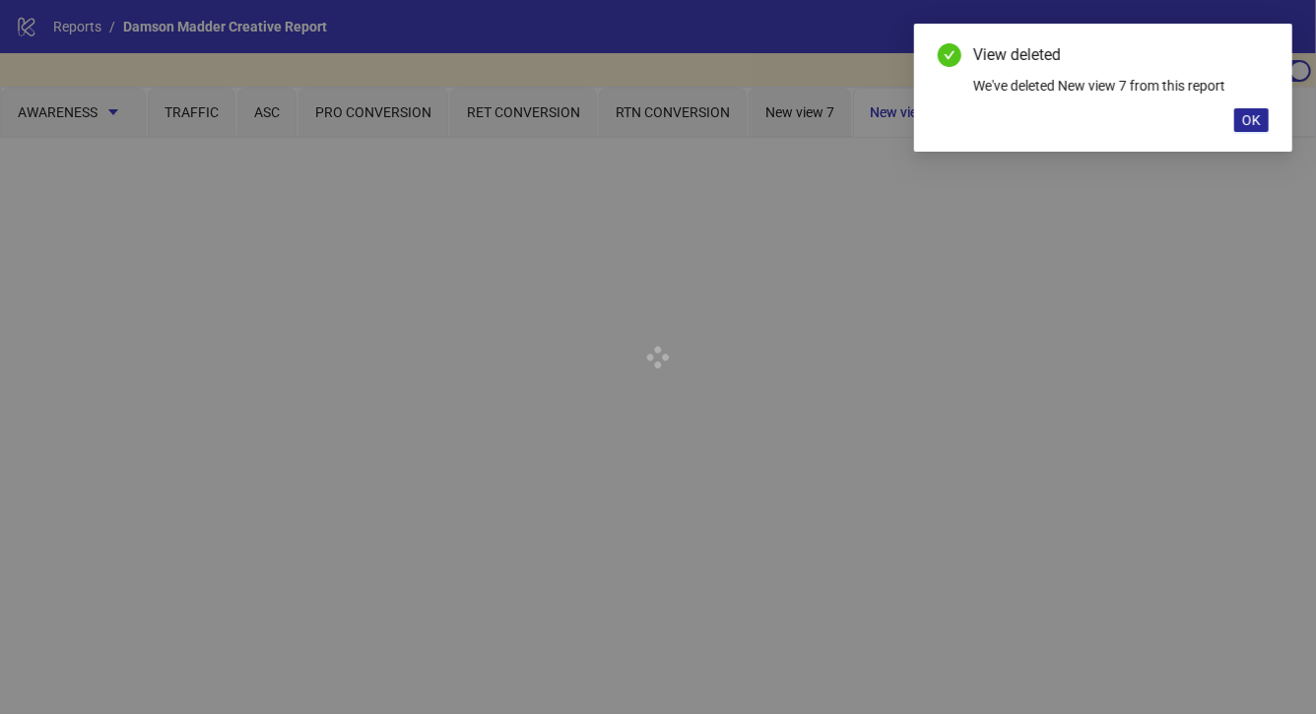
click at [1249, 124] on span "OK" at bounding box center [1251, 120] width 19 height 16
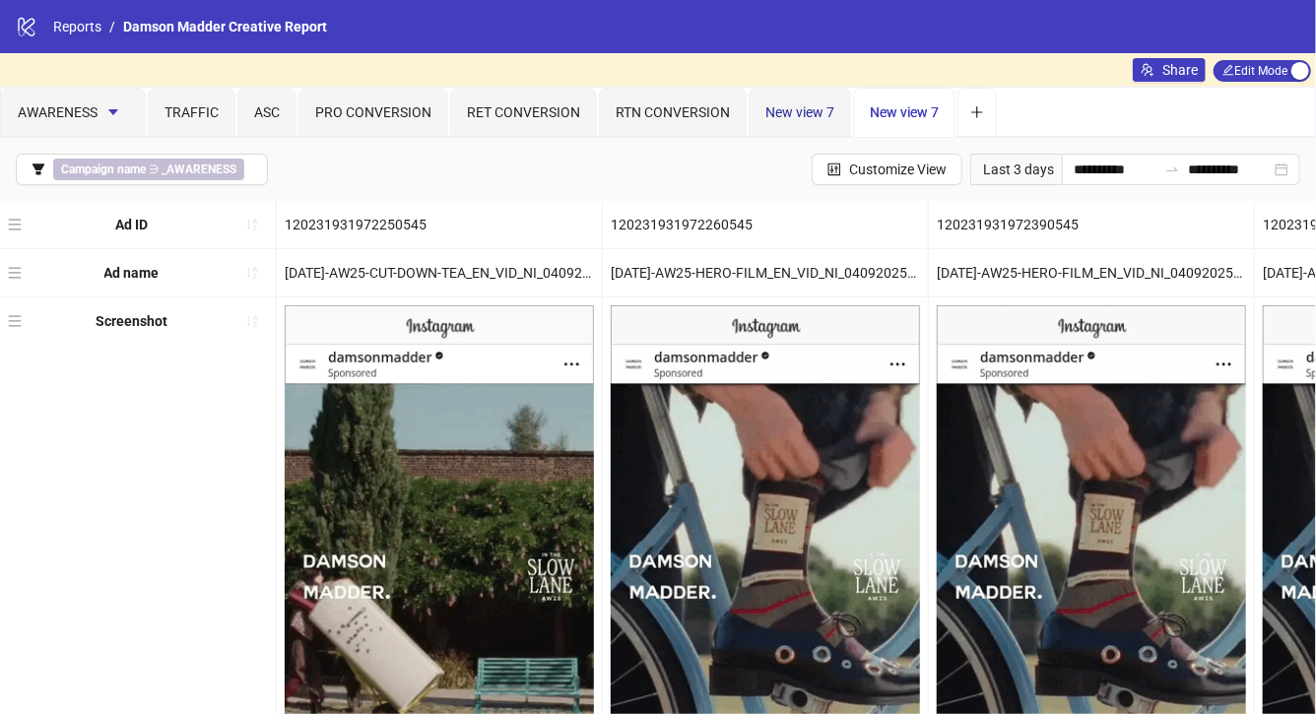
click at [813, 110] on span "New view 7" at bounding box center [799, 112] width 69 height 16
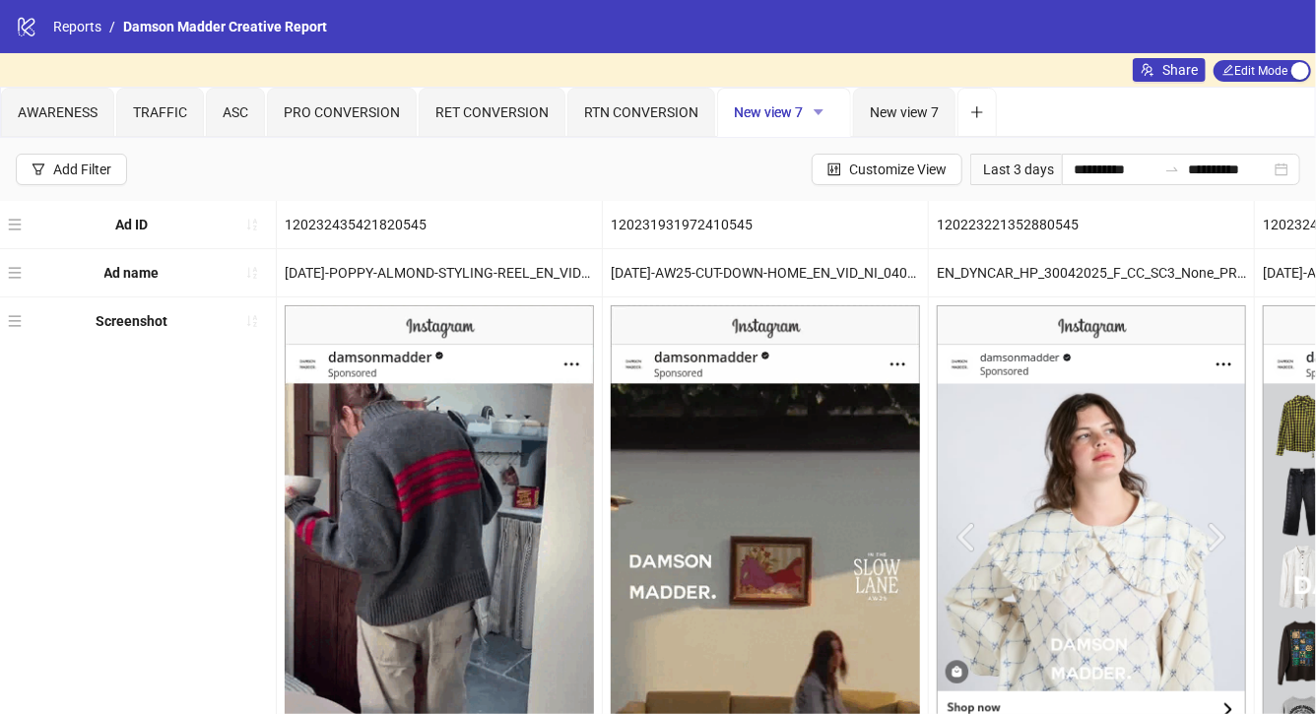
click at [814, 109] on icon "caret-down" at bounding box center [819, 112] width 10 height 6
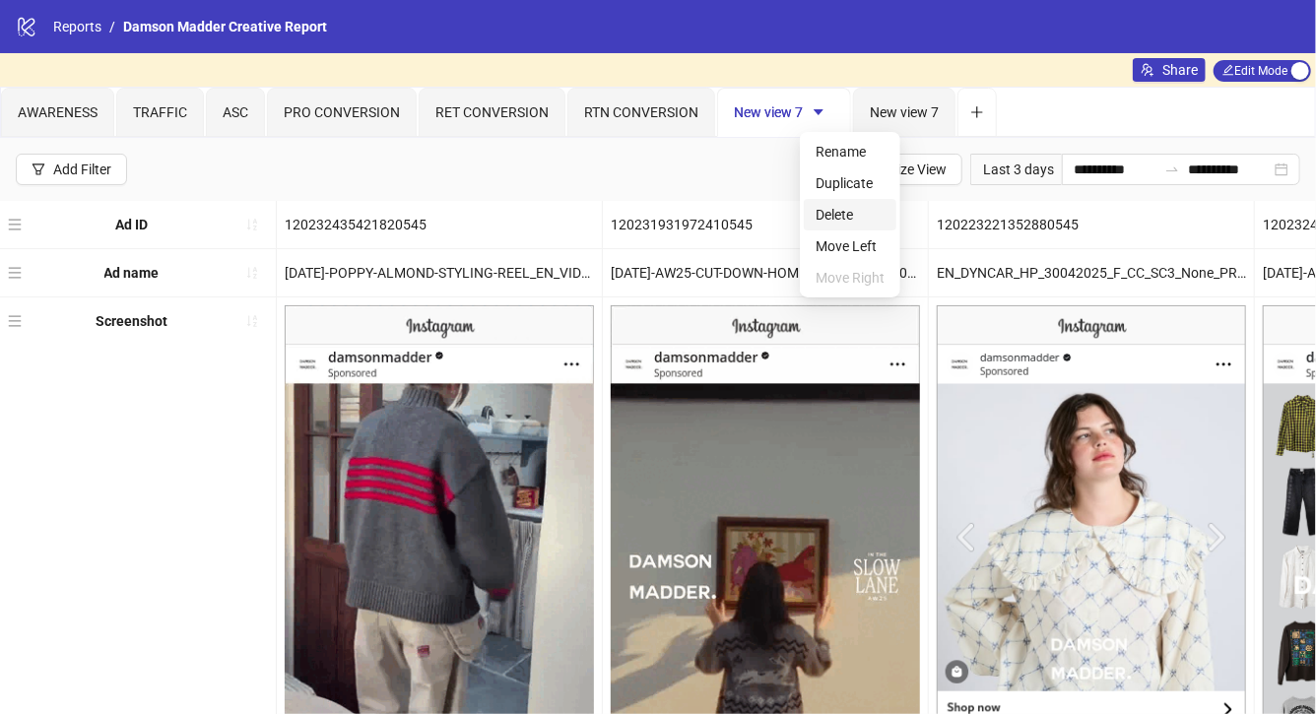
click at [828, 212] on span "Delete" at bounding box center [850, 215] width 69 height 22
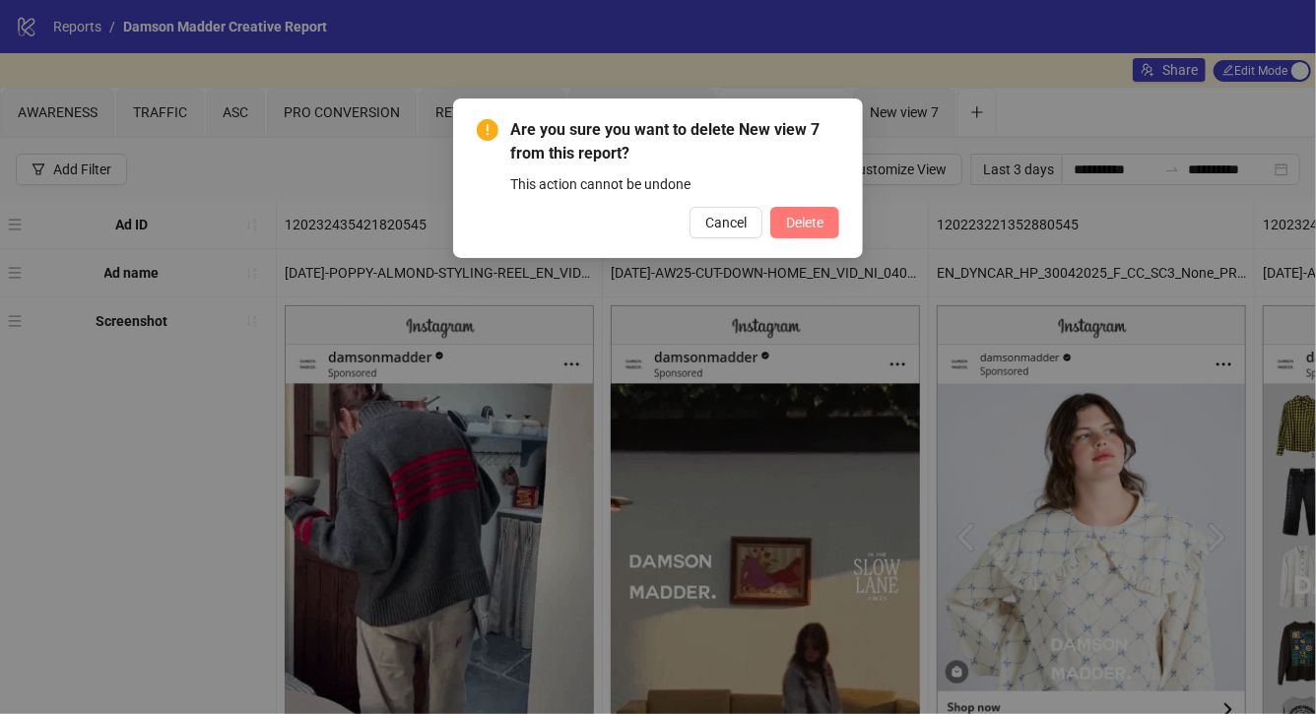
click at [817, 218] on span "Delete" at bounding box center [804, 223] width 37 height 16
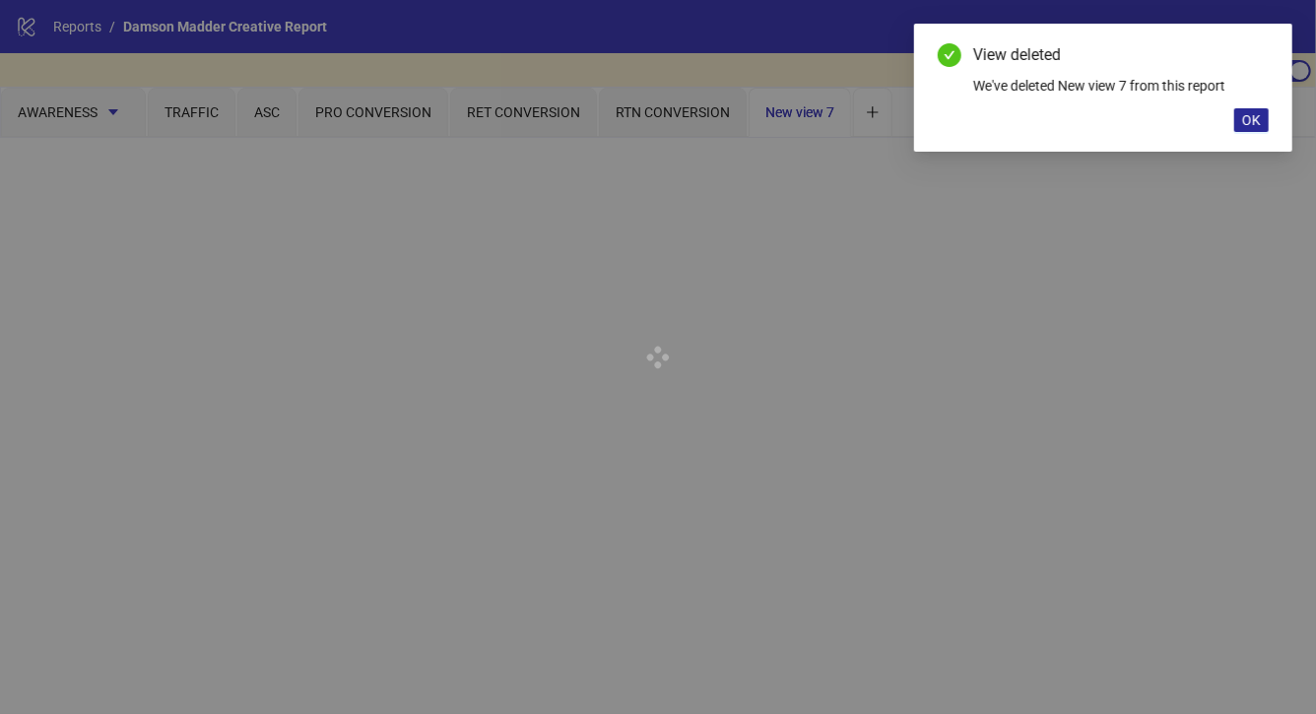
click at [1247, 129] on button "OK" at bounding box center [1251, 120] width 34 height 24
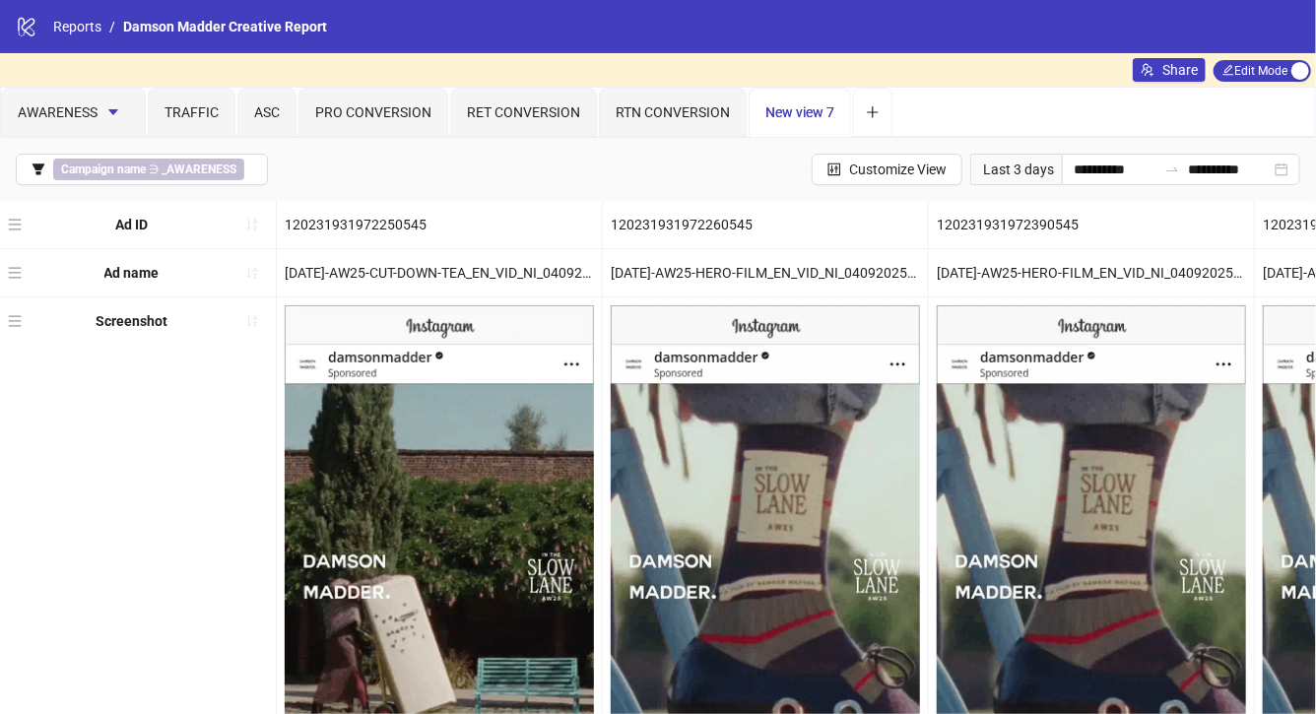
click at [795, 117] on span "New view 7" at bounding box center [799, 112] width 69 height 16
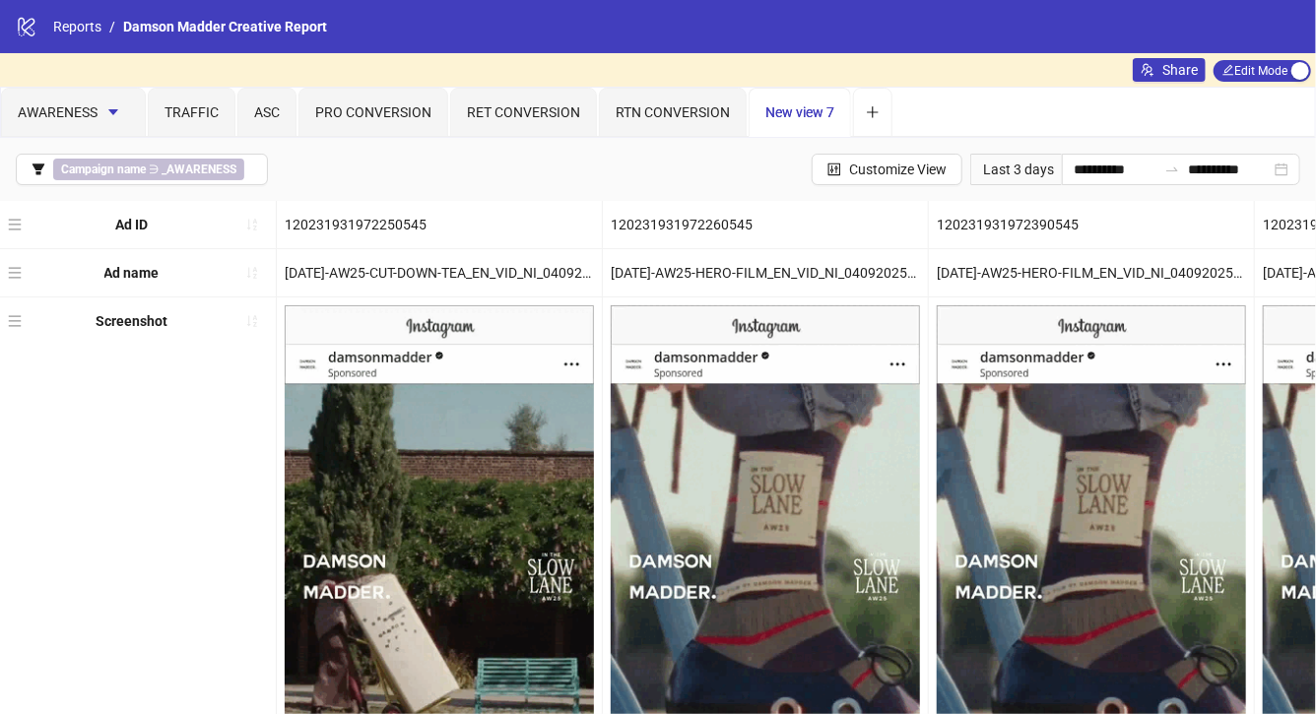
click at [809, 111] on span "New view 7" at bounding box center [799, 112] width 69 height 16
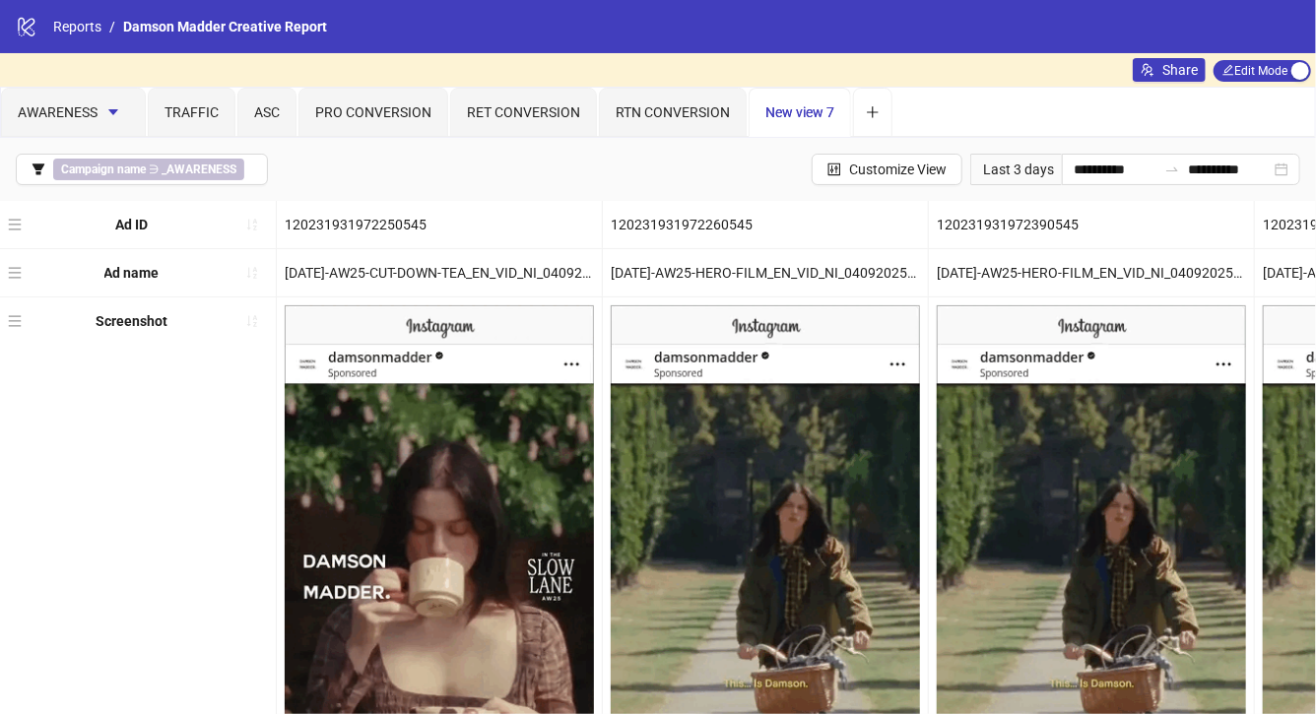
click at [811, 106] on span "New view 7" at bounding box center [799, 112] width 69 height 16
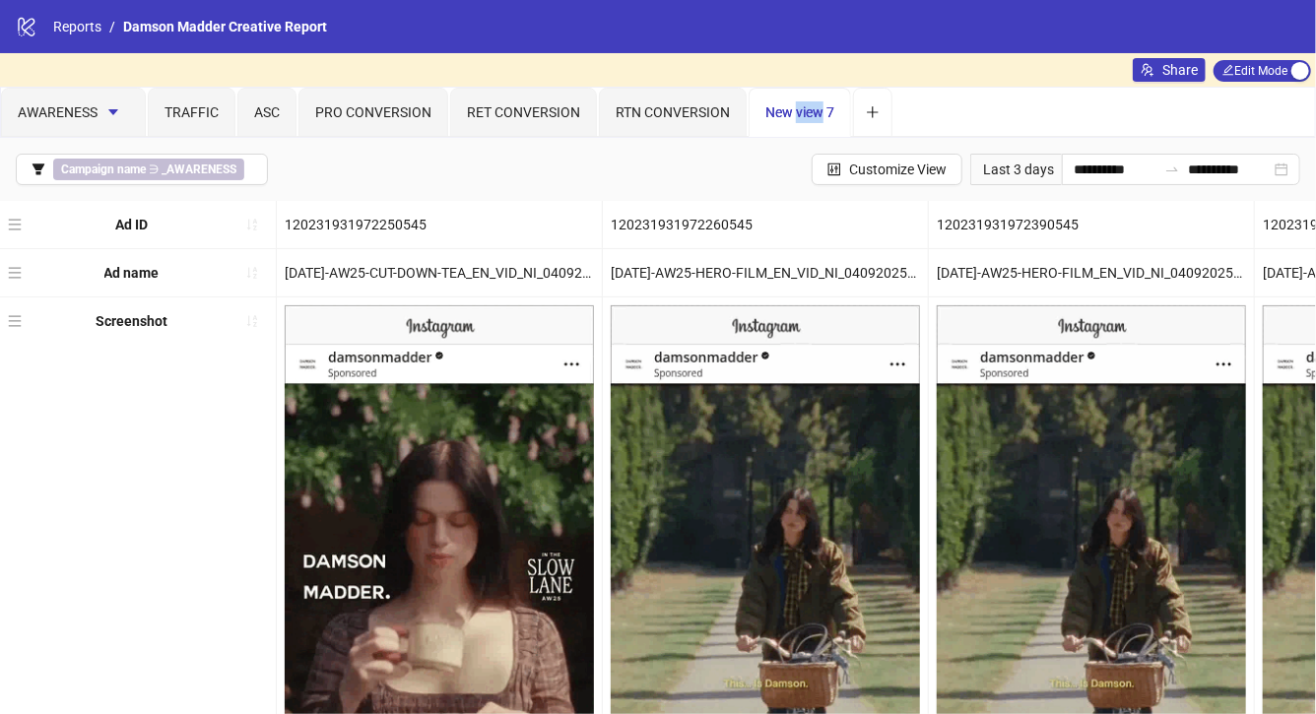
click at [811, 106] on span "New view 7" at bounding box center [799, 112] width 69 height 16
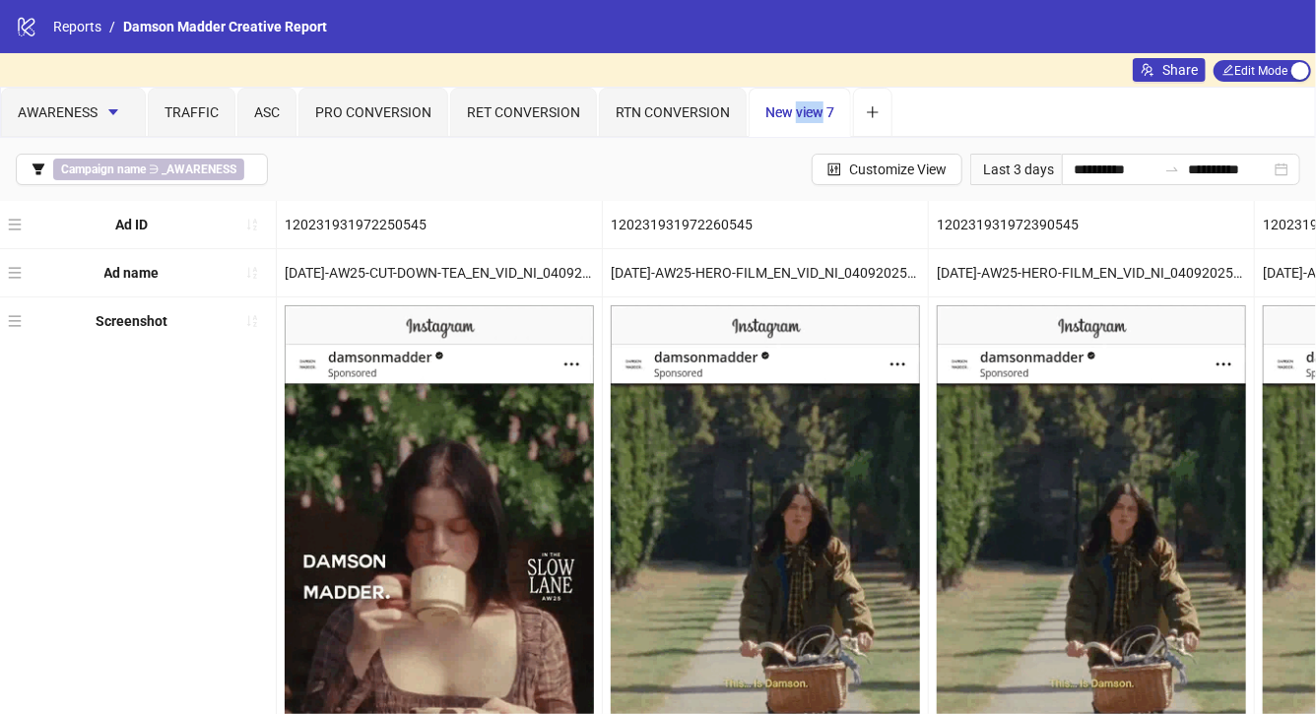
click at [825, 109] on span "New view 7" at bounding box center [799, 112] width 69 height 16
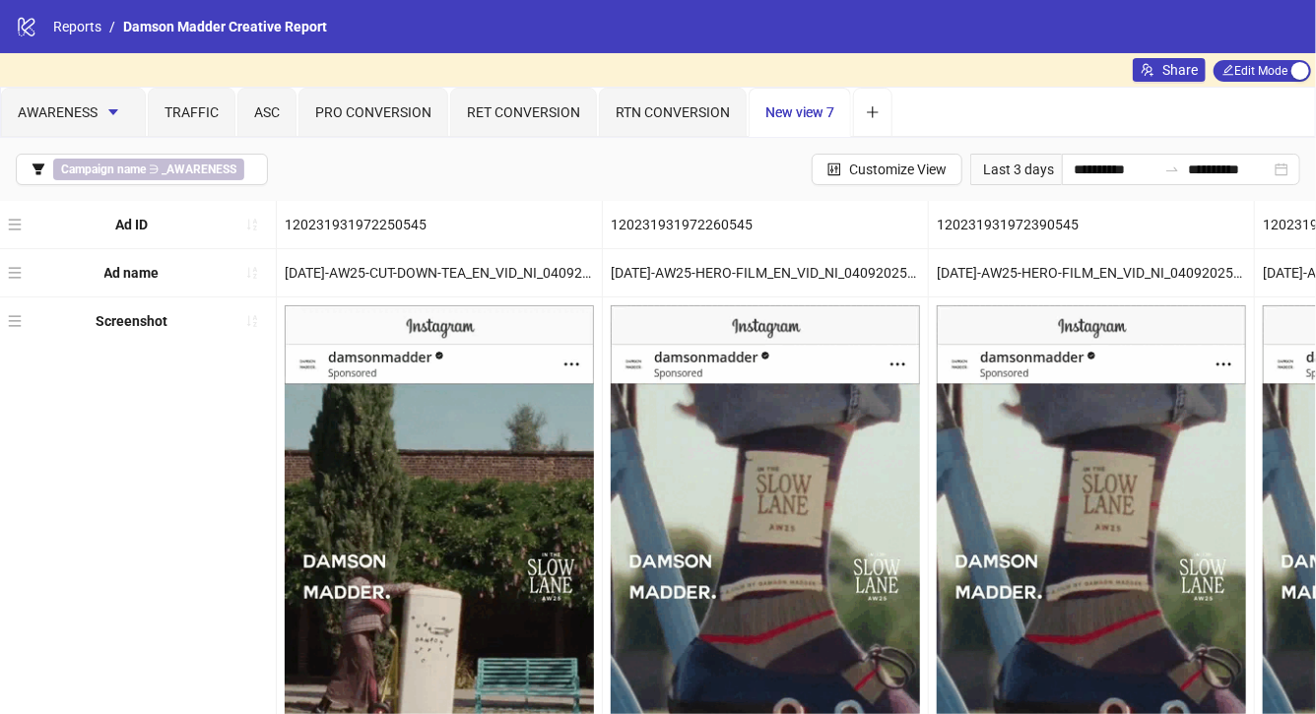
click at [825, 109] on span "New view 7" at bounding box center [799, 112] width 69 height 16
click at [769, 116] on span "New view 7" at bounding box center [799, 112] width 69 height 16
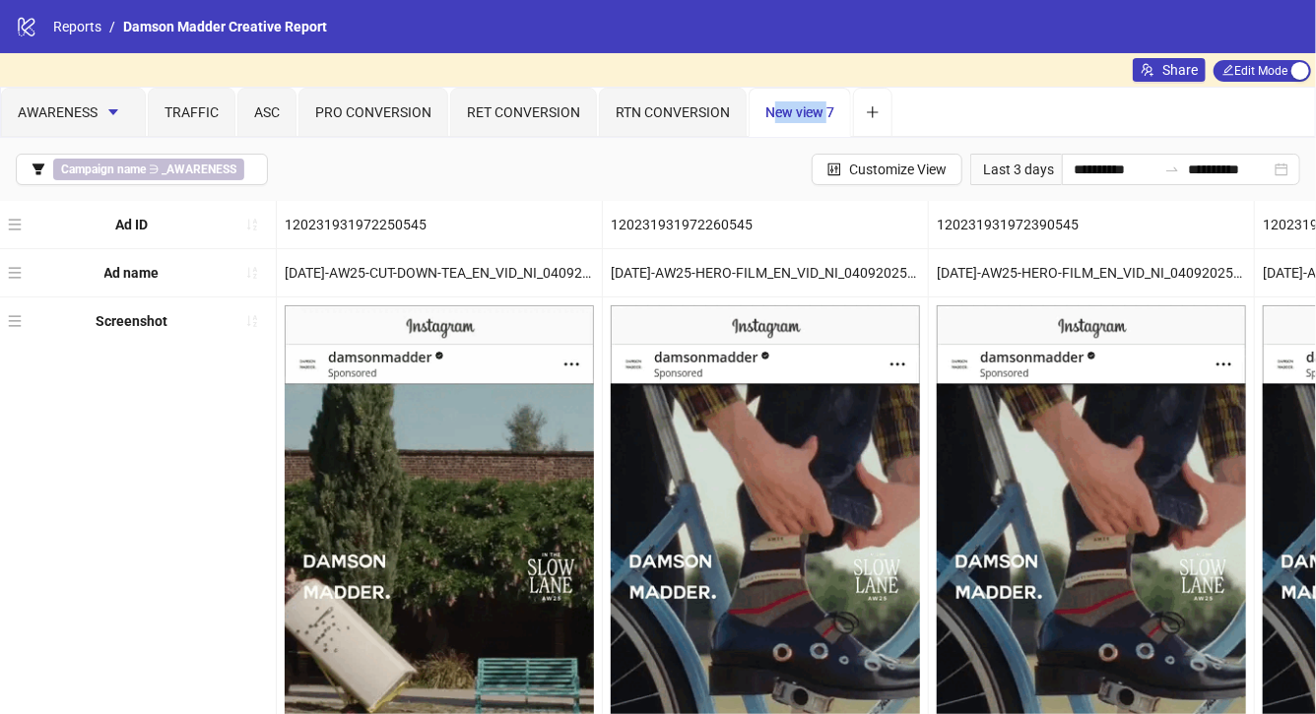
drag, startPoint x: 769, startPoint y: 109, endPoint x: 826, endPoint y: 108, distance: 56.2
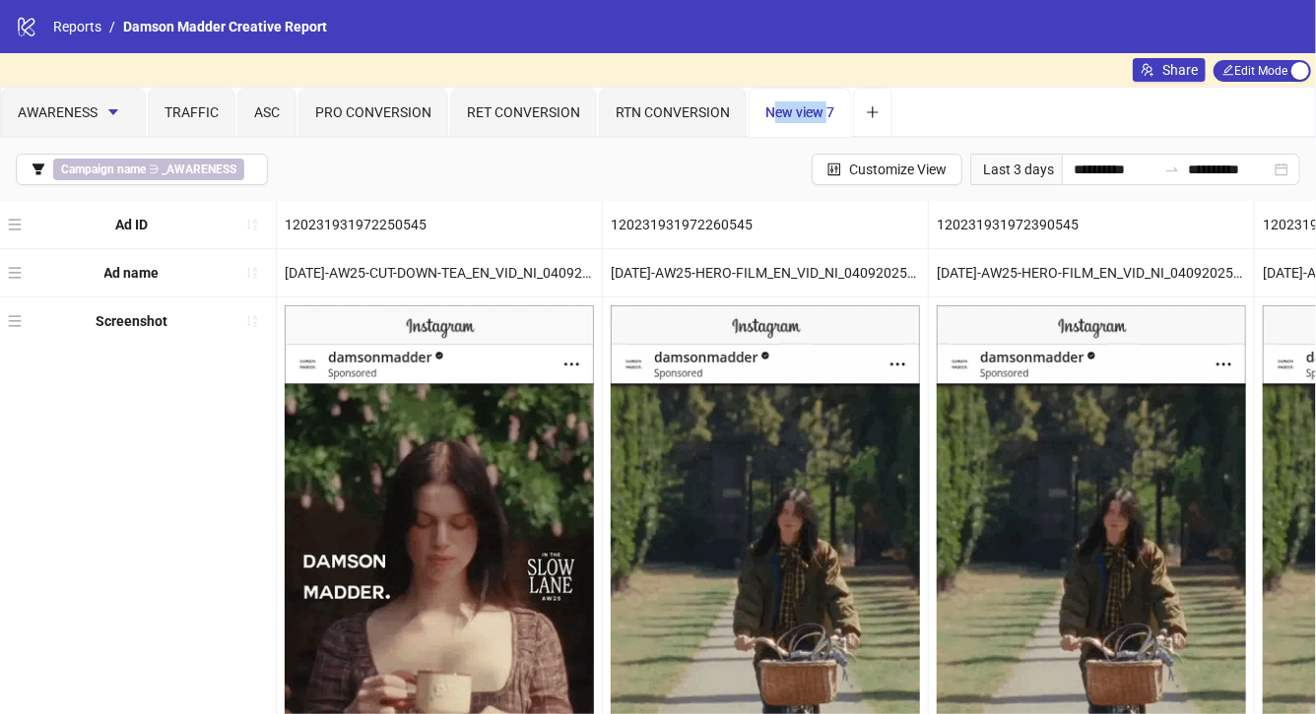
click at [827, 109] on span "New view 7" at bounding box center [799, 112] width 69 height 16
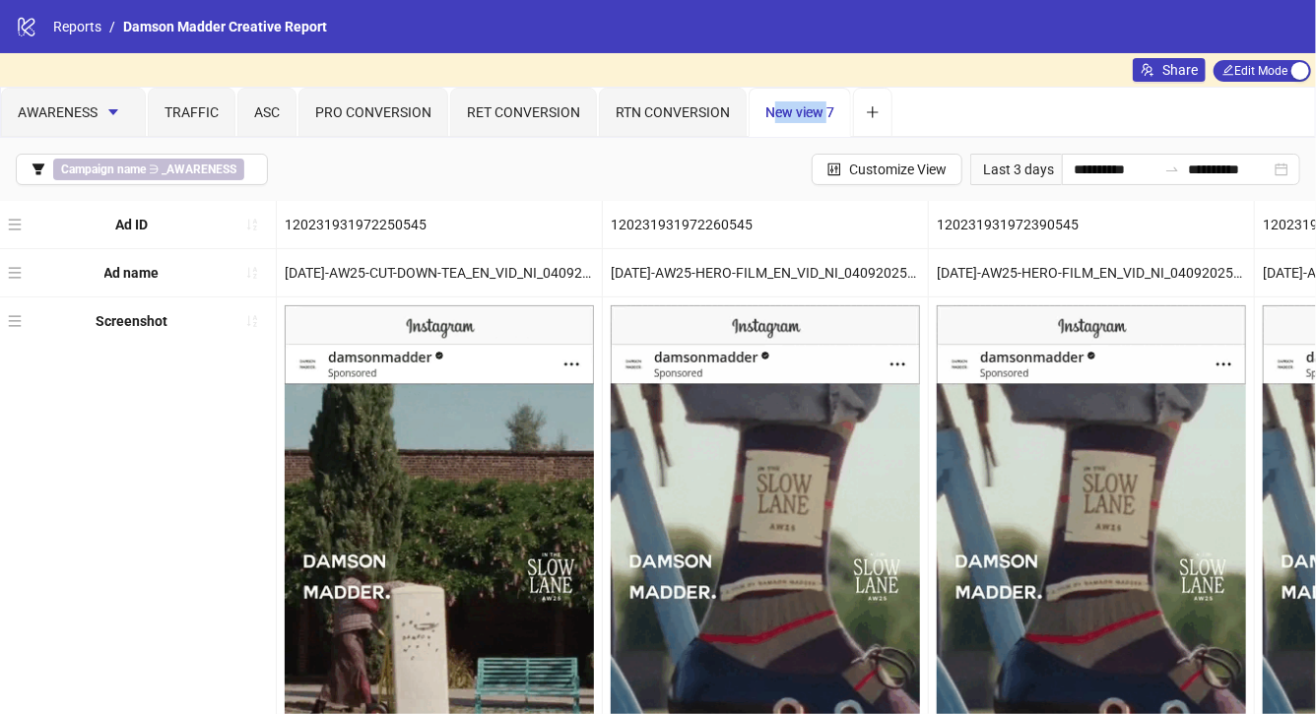
click at [827, 110] on span "New view 7" at bounding box center [799, 112] width 69 height 16
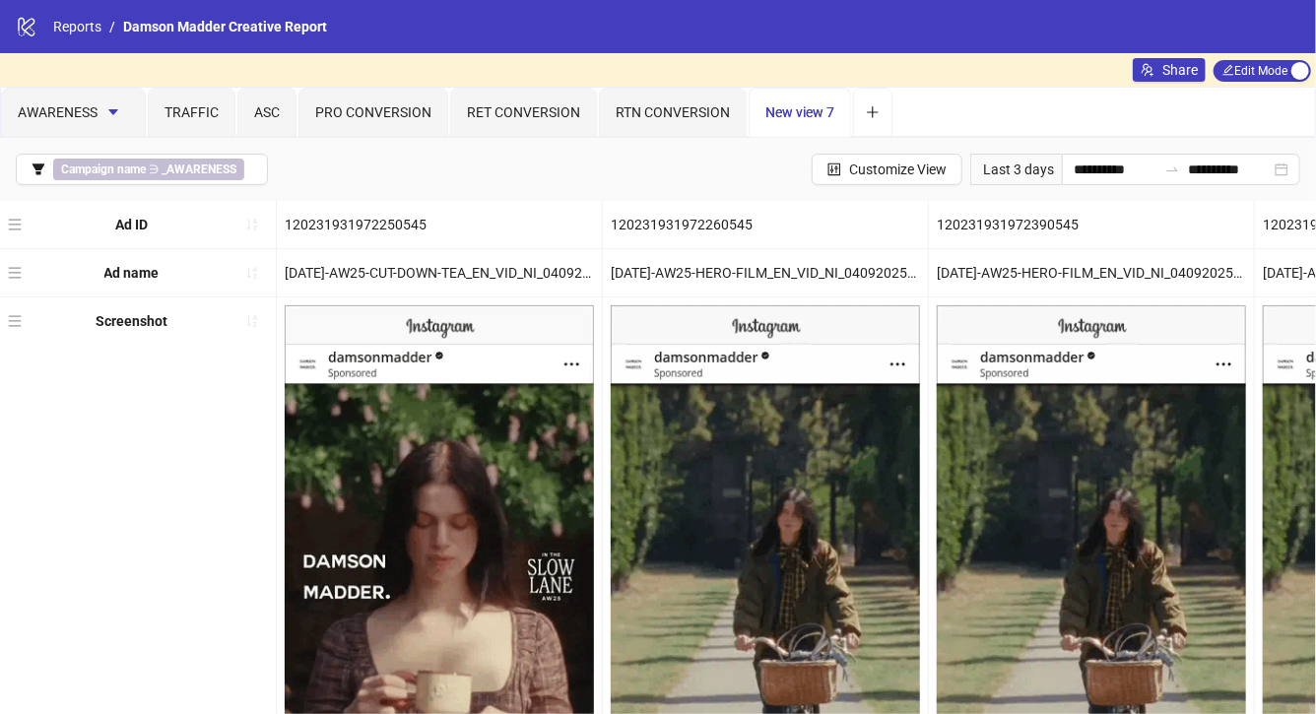
click at [827, 112] on span "New view 7" at bounding box center [799, 112] width 69 height 16
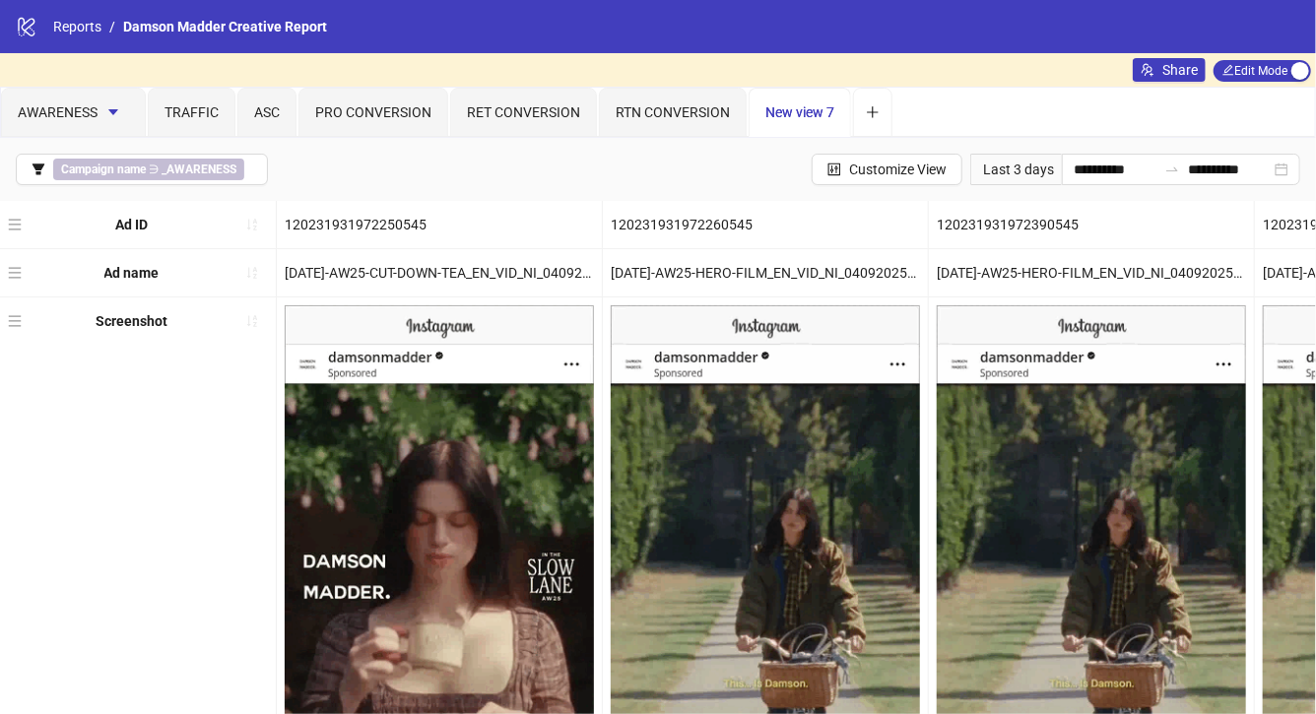
click at [827, 112] on span "New view 7" at bounding box center [799, 112] width 69 height 16
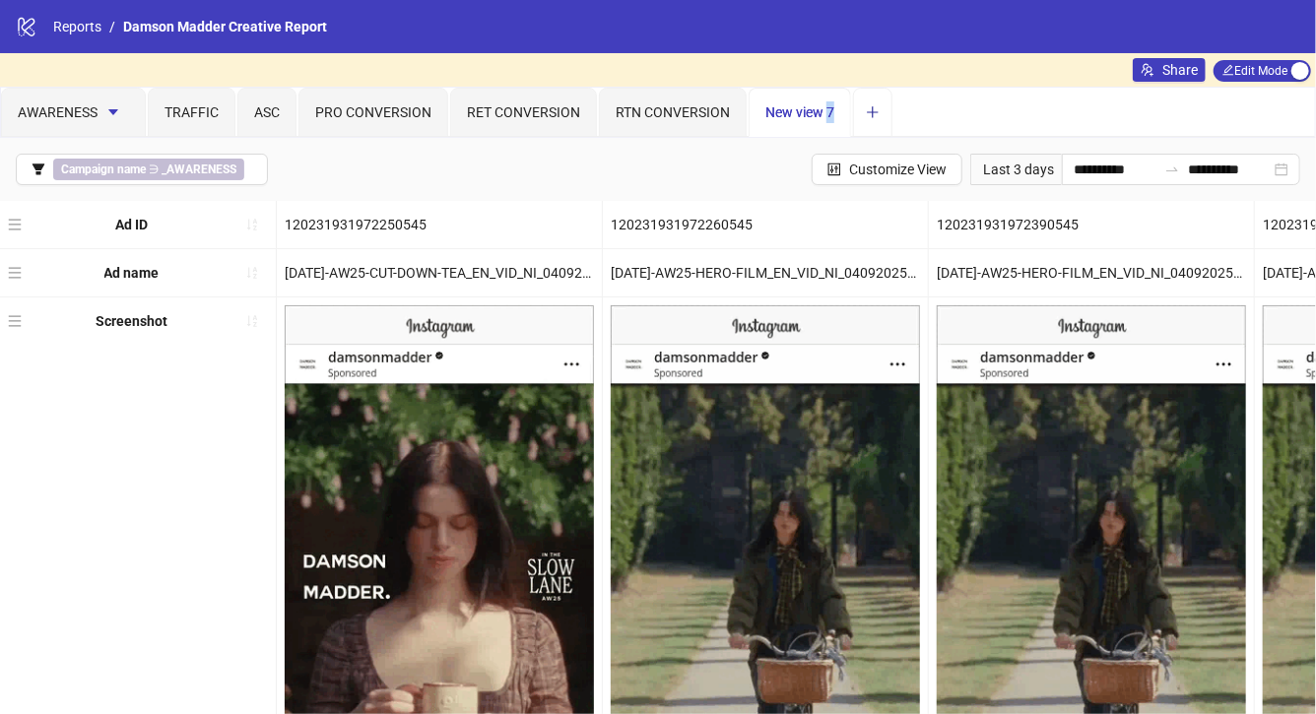
click at [878, 119] on button "Add tab" at bounding box center [872, 112] width 39 height 49
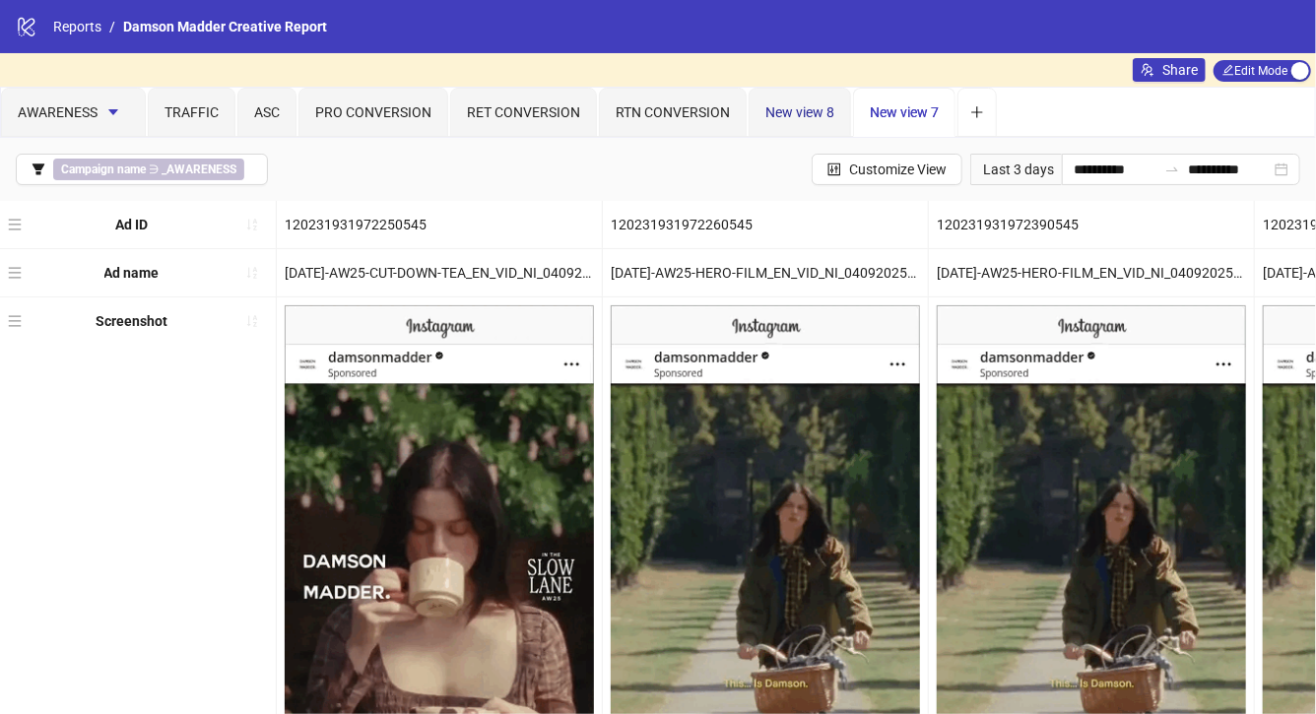
click at [818, 107] on span "New view 8" at bounding box center [799, 112] width 69 height 16
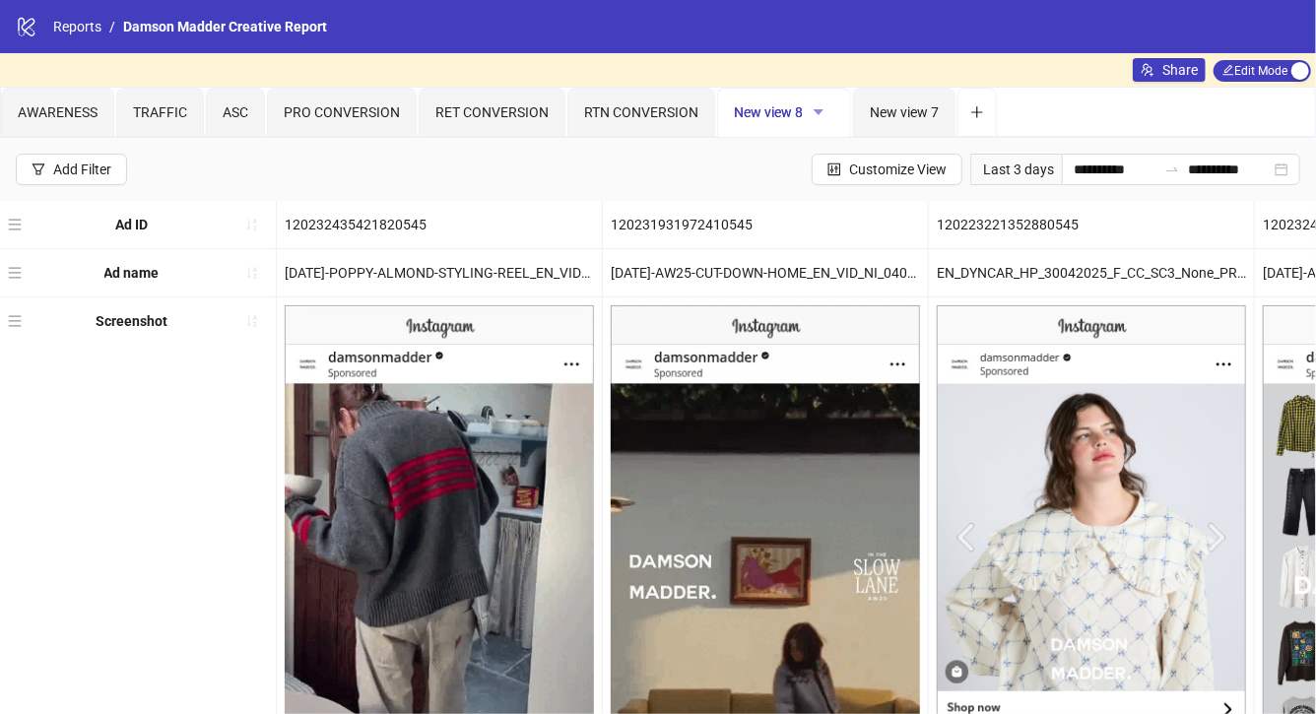
click at [814, 115] on icon "caret-down" at bounding box center [819, 112] width 14 height 14
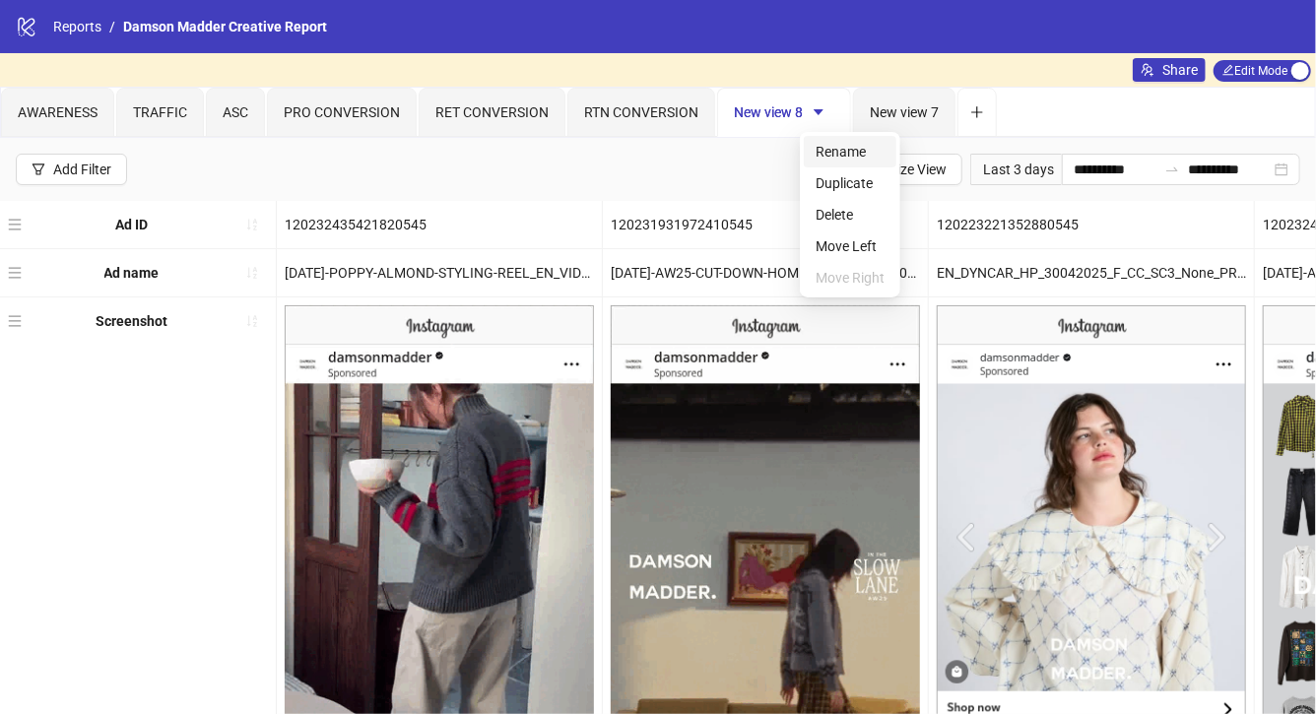
click at [835, 159] on span "Rename" at bounding box center [850, 152] width 69 height 22
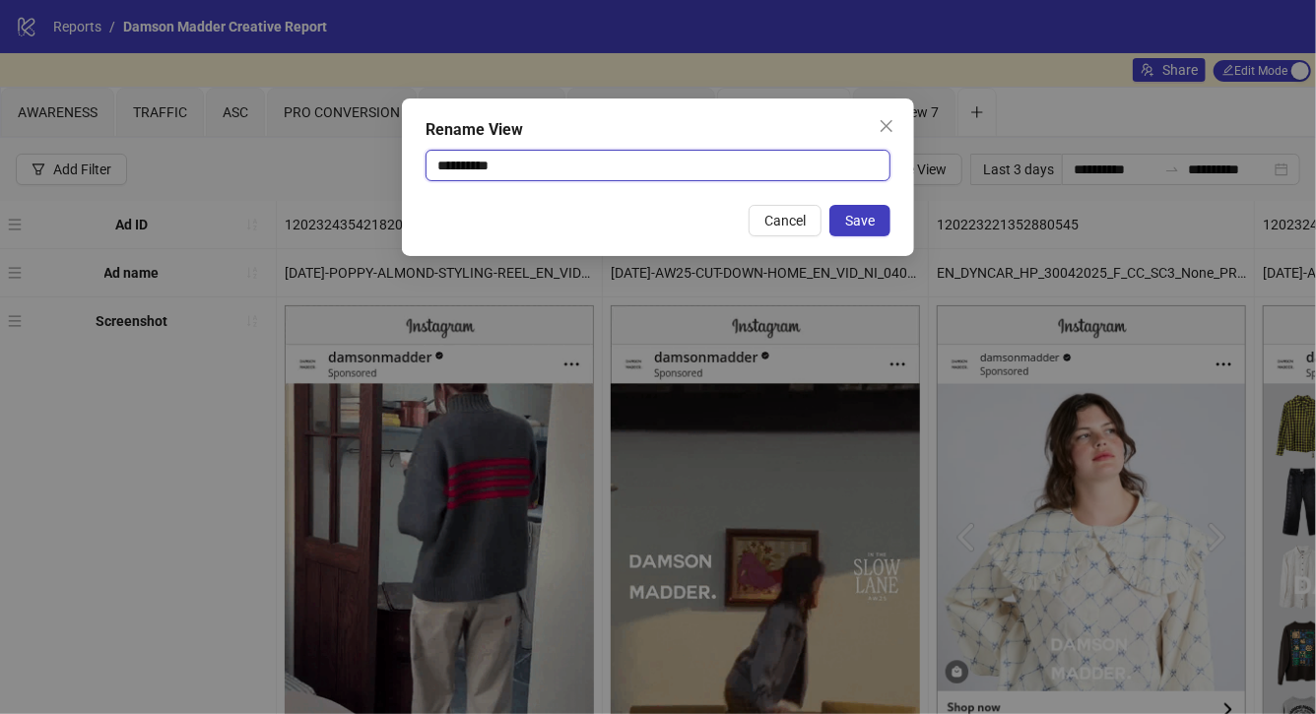
drag, startPoint x: 760, startPoint y: 167, endPoint x: 463, endPoint y: 179, distance: 296.8
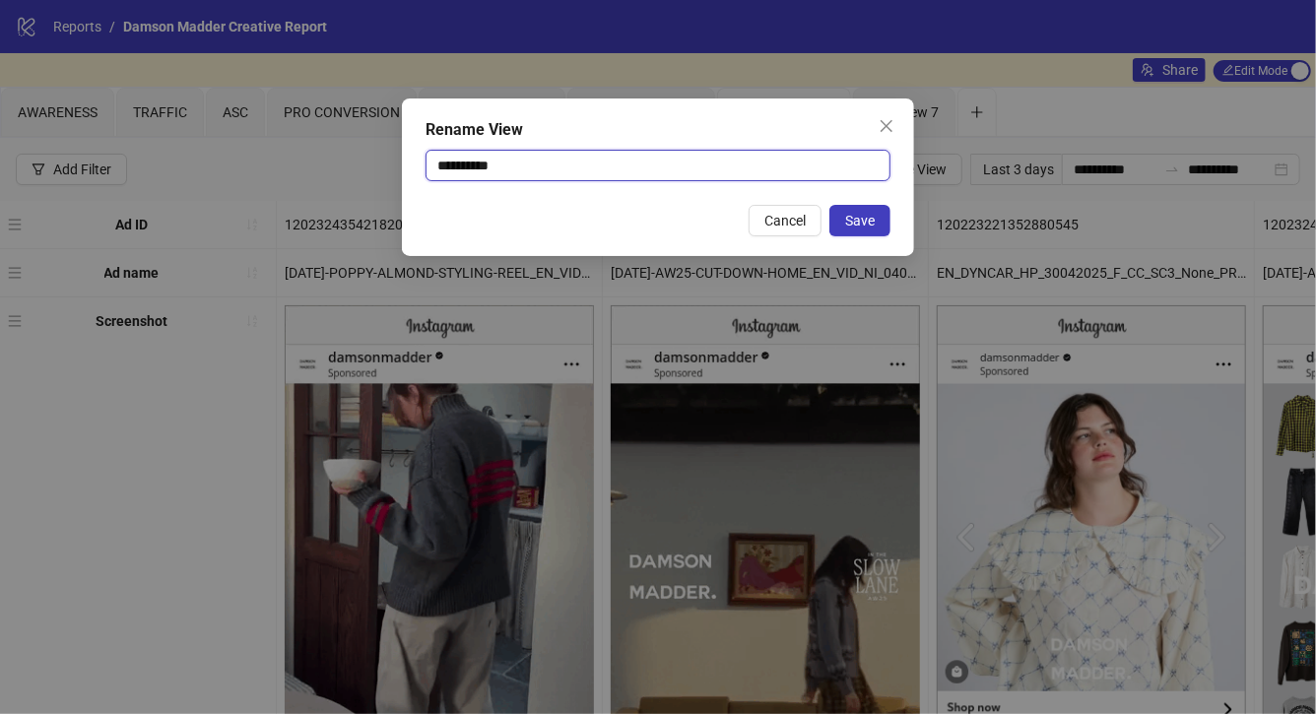
click at [463, 179] on input "**********" at bounding box center [658, 166] width 465 height 32
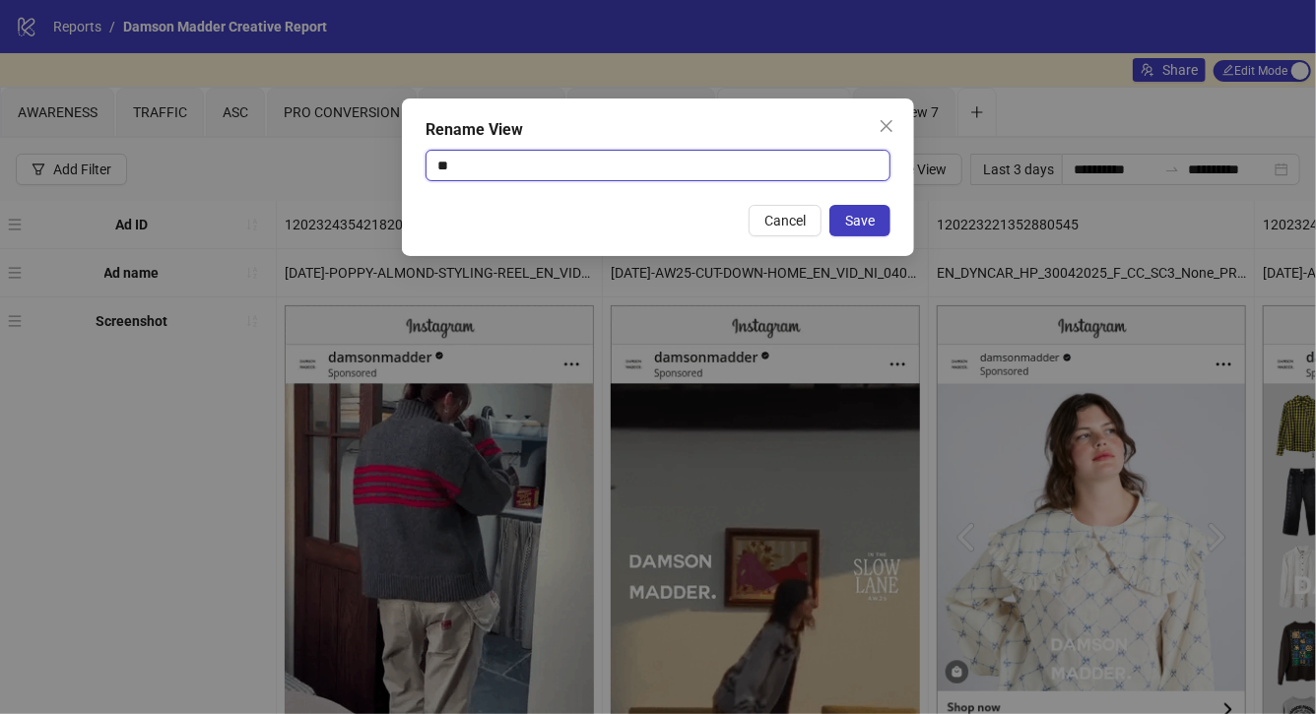
type input "*"
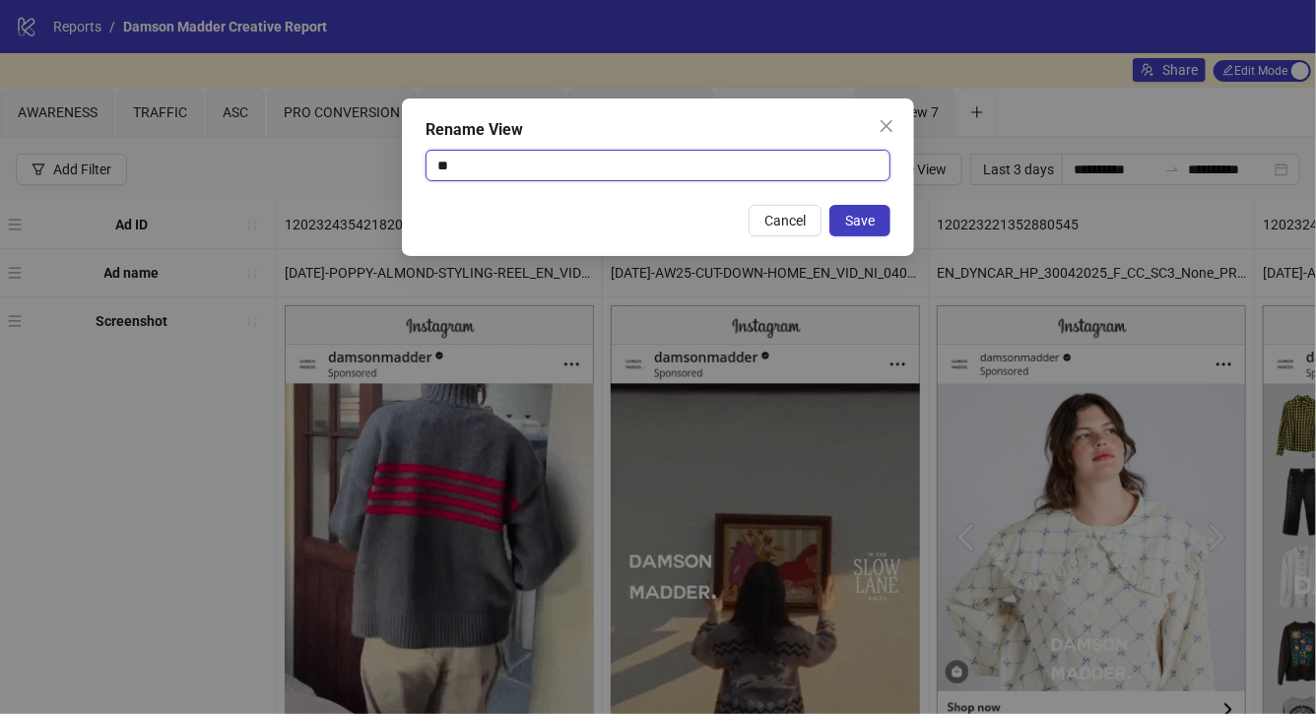
type input "***"
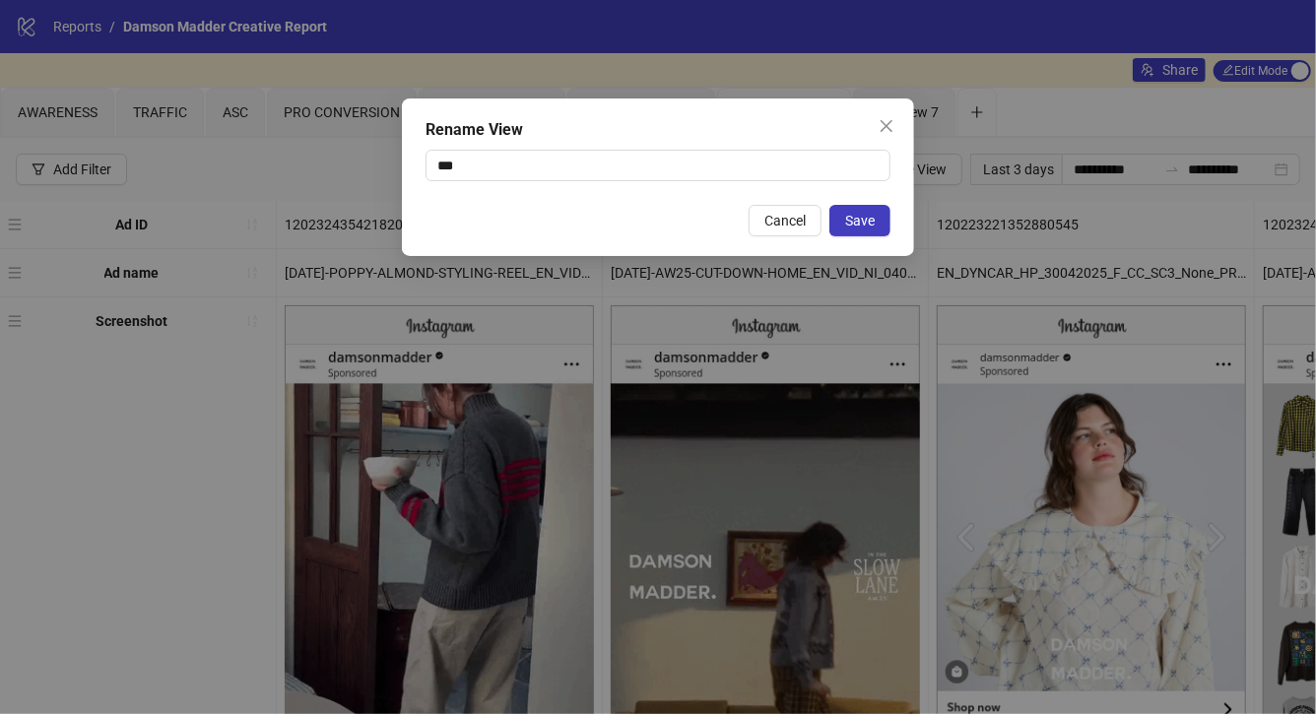
click at [858, 228] on span "Save" at bounding box center [860, 221] width 30 height 16
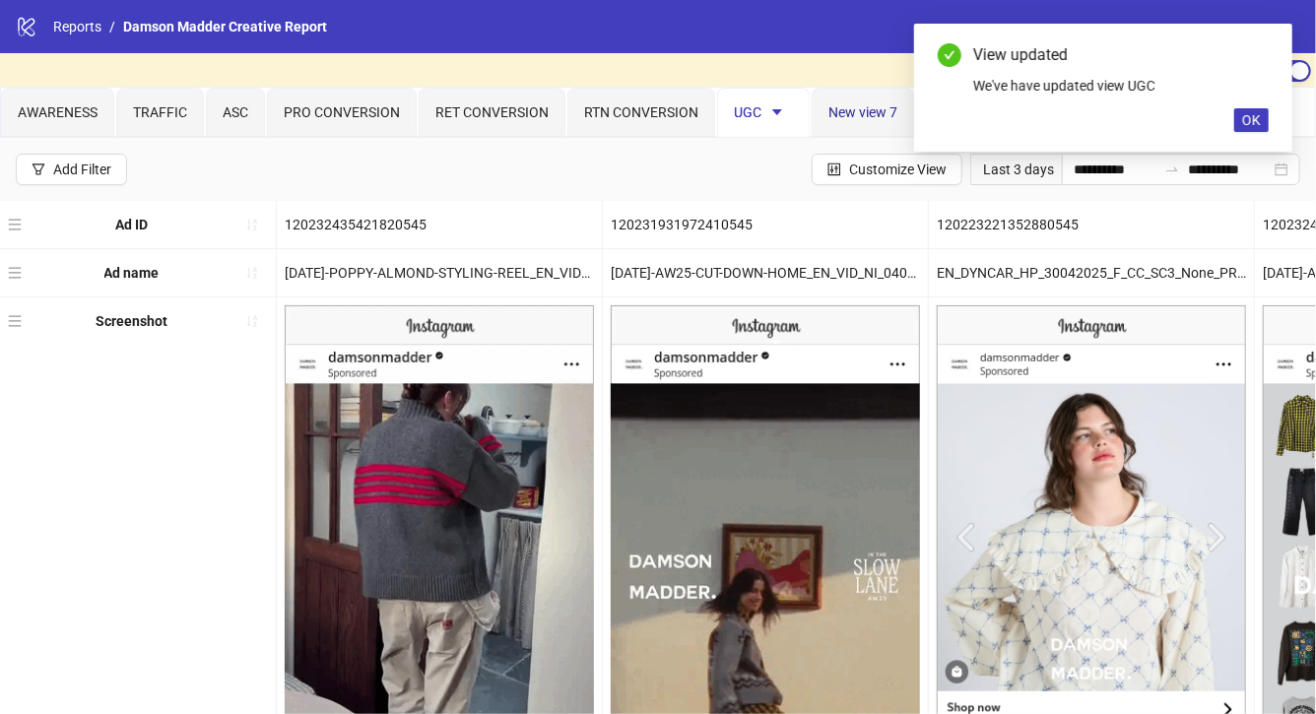
click at [881, 111] on span "New view 7" at bounding box center [862, 112] width 69 height 16
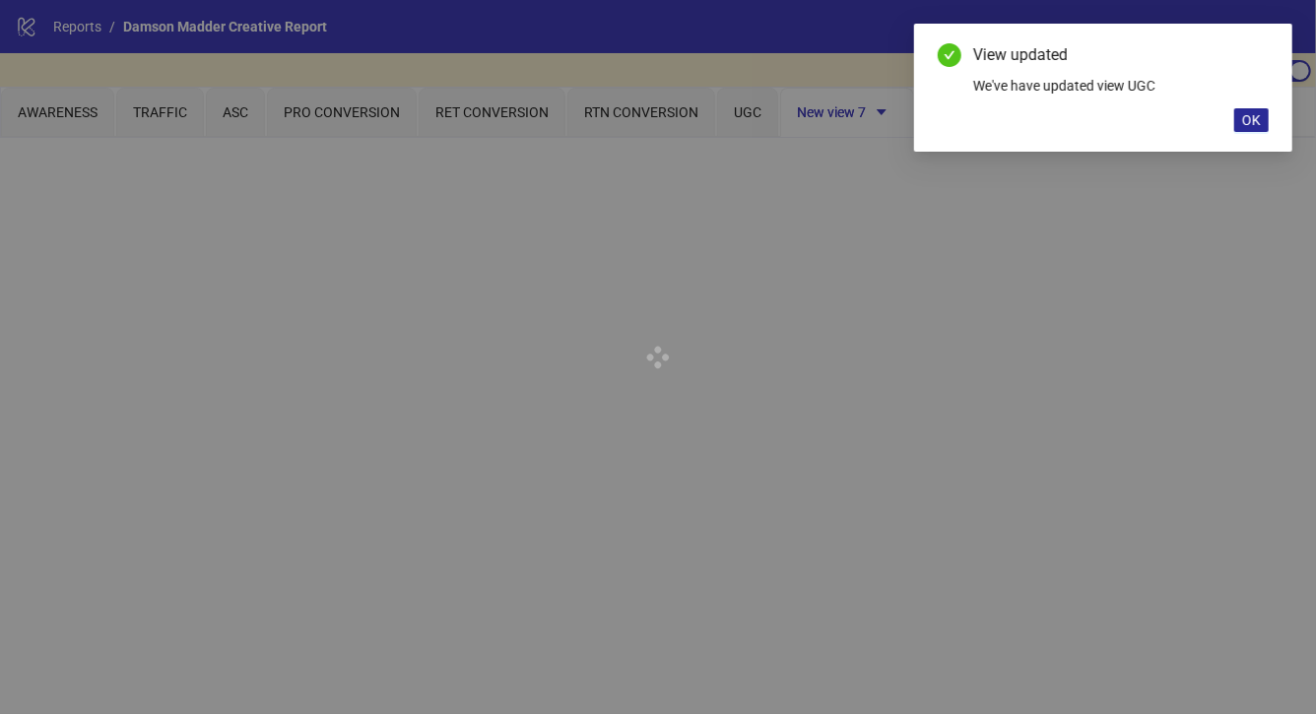
click at [1245, 123] on span "OK" at bounding box center [1251, 120] width 19 height 16
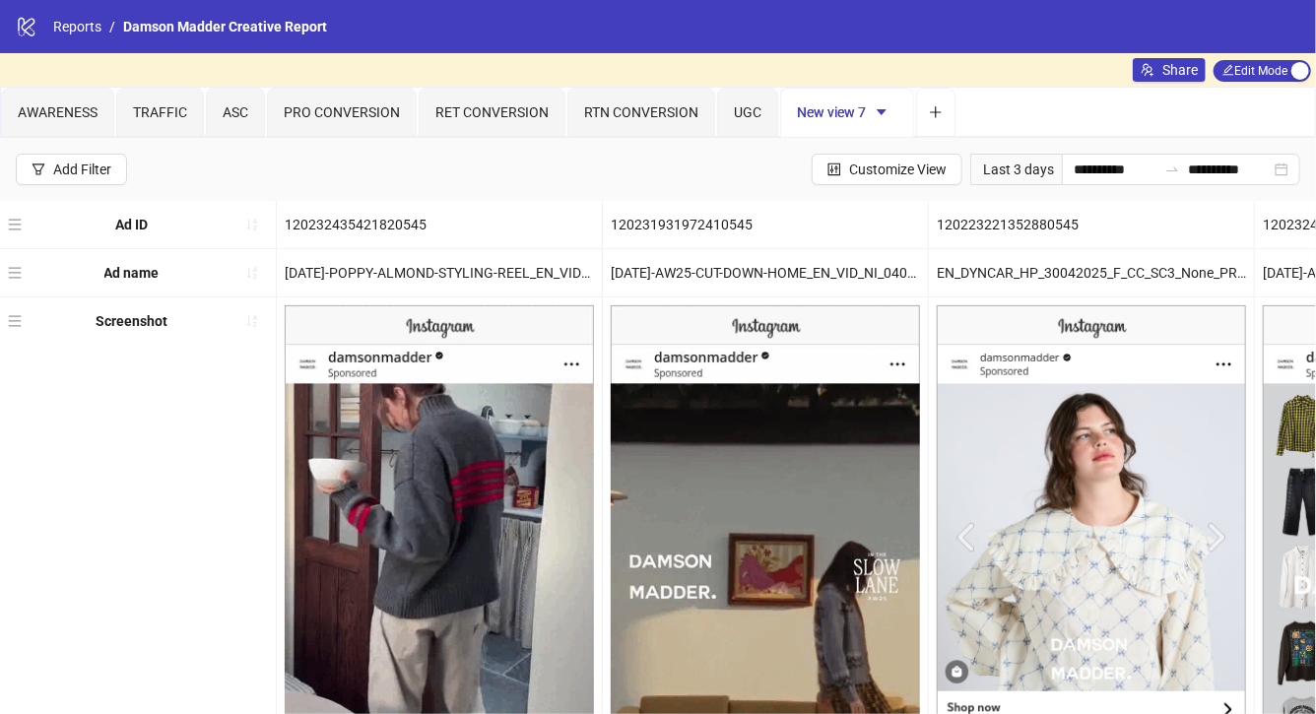
click at [880, 116] on icon "caret-down" at bounding box center [882, 112] width 14 height 14
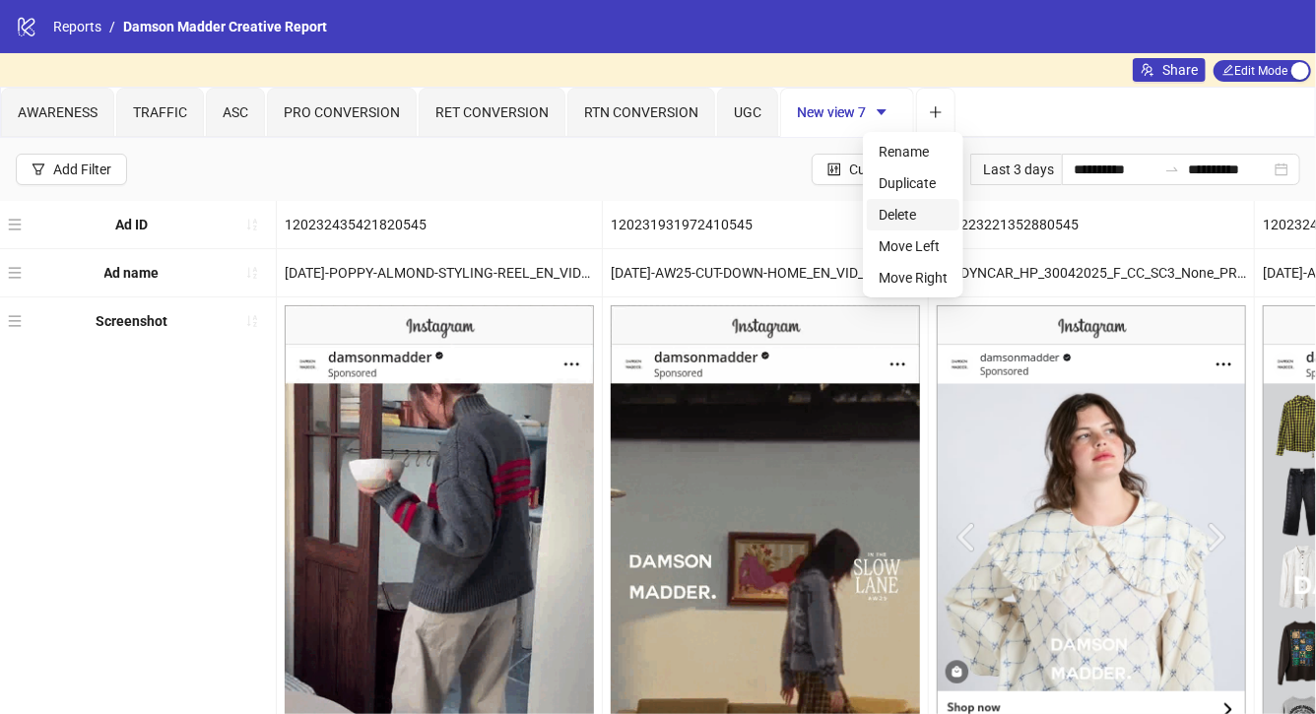
click at [894, 210] on span "Delete" at bounding box center [913, 215] width 69 height 22
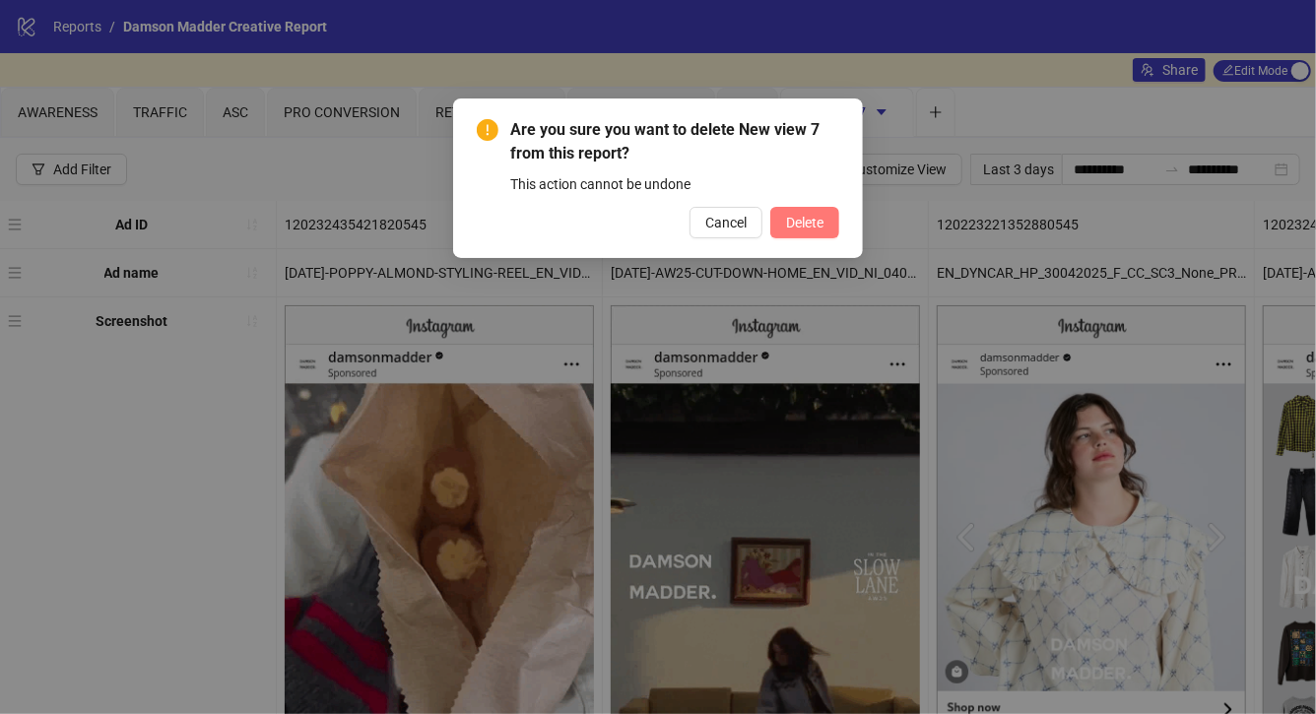
click at [828, 218] on button "Delete" at bounding box center [804, 223] width 69 height 32
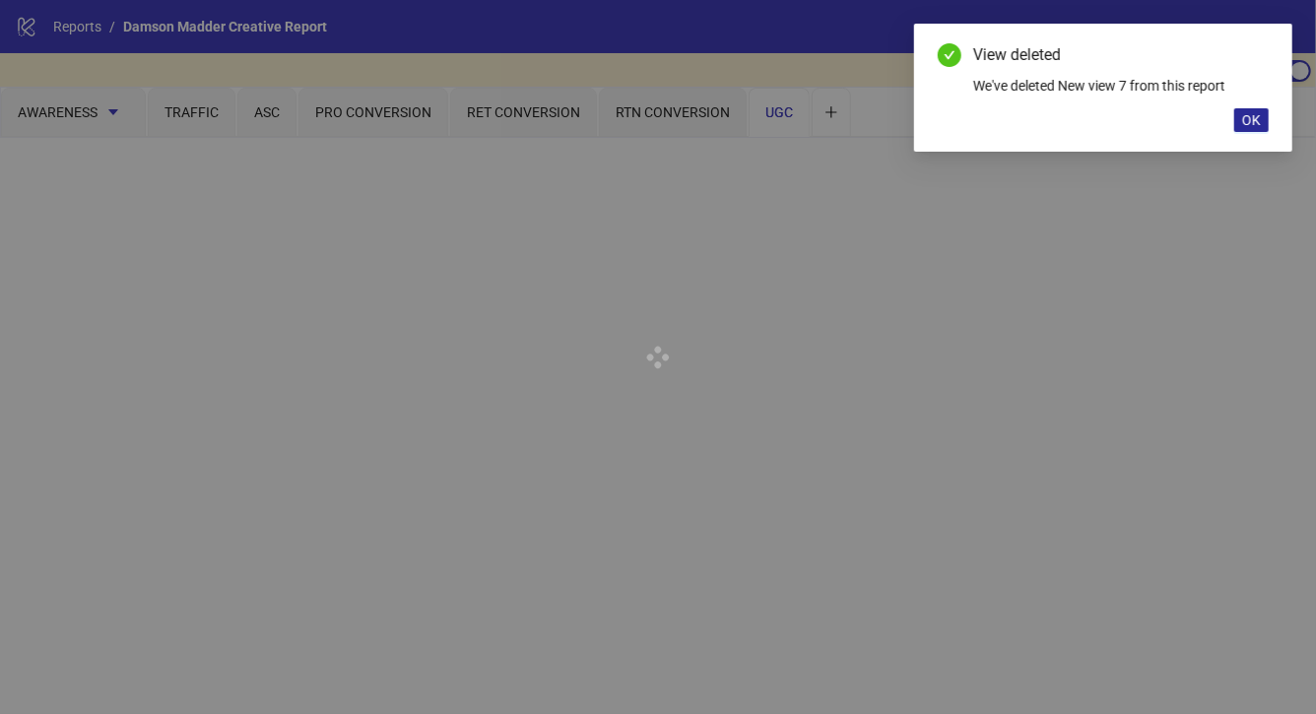
click at [1255, 121] on span "OK" at bounding box center [1251, 120] width 19 height 16
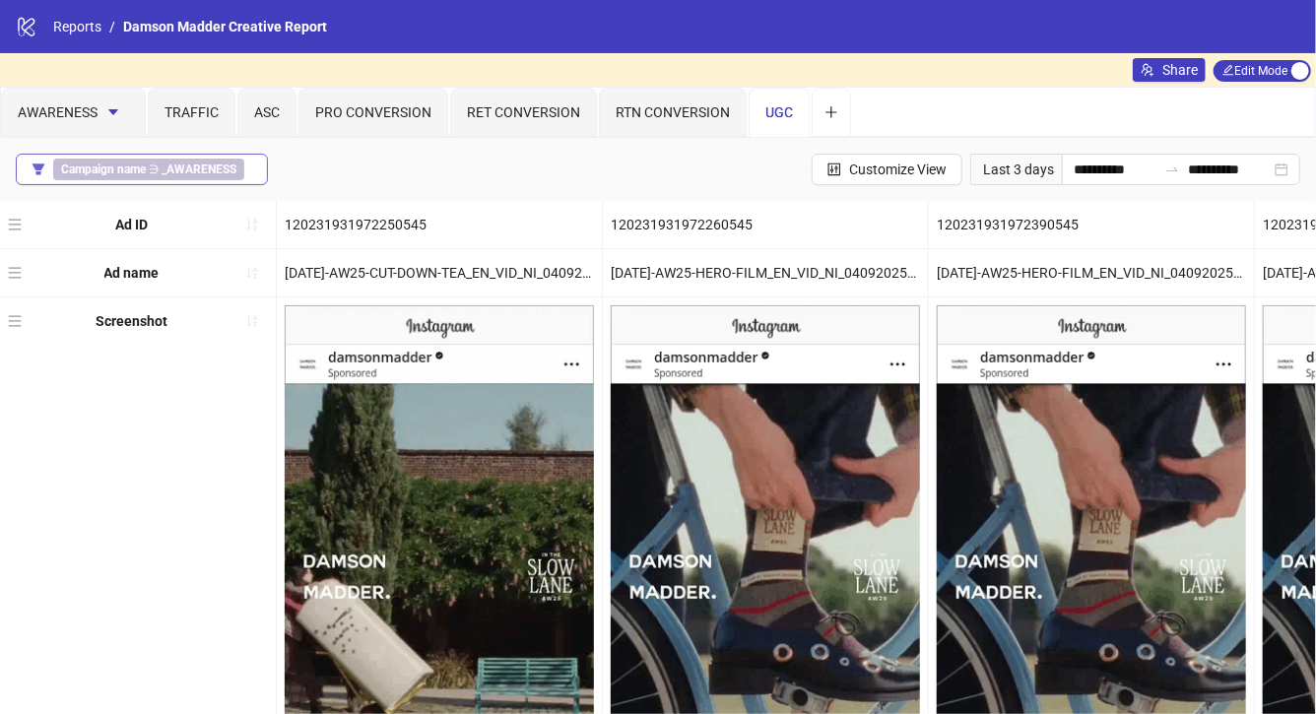
click at [224, 171] on b "_AWARENESS" at bounding box center [199, 170] width 75 height 14
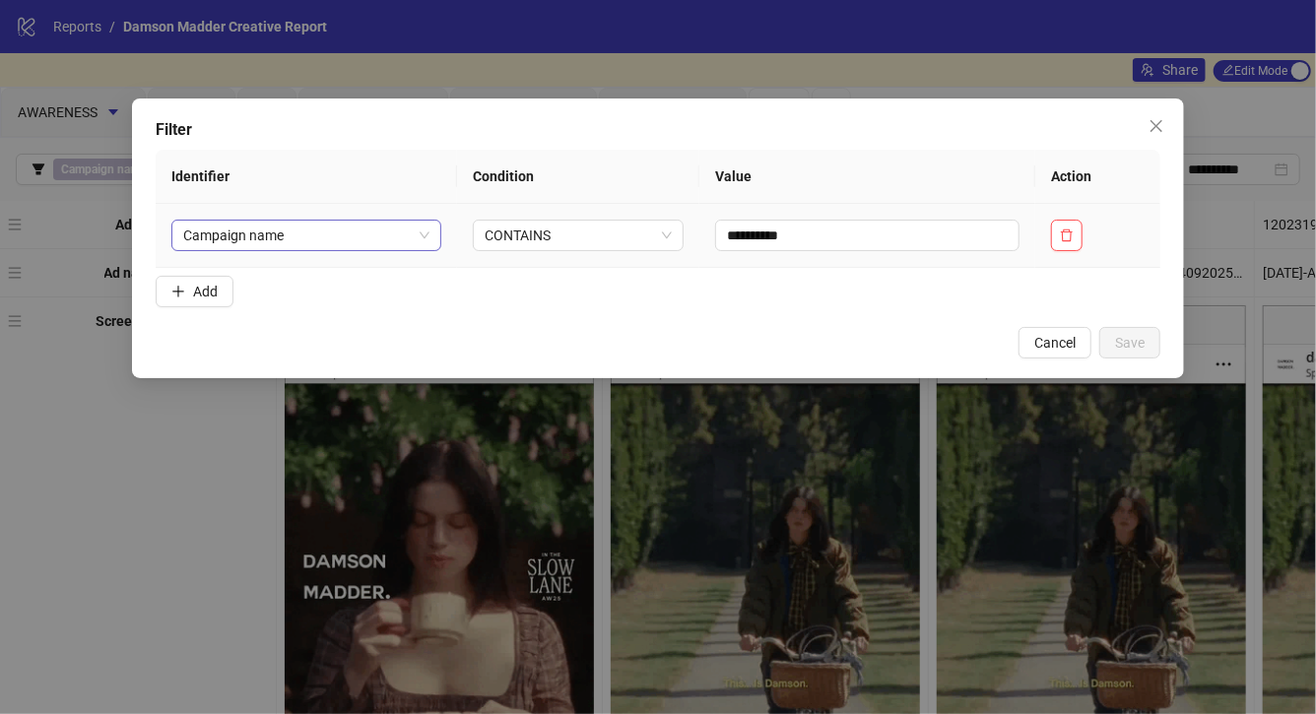
click at [397, 232] on span "Campaign name" at bounding box center [306, 236] width 247 height 30
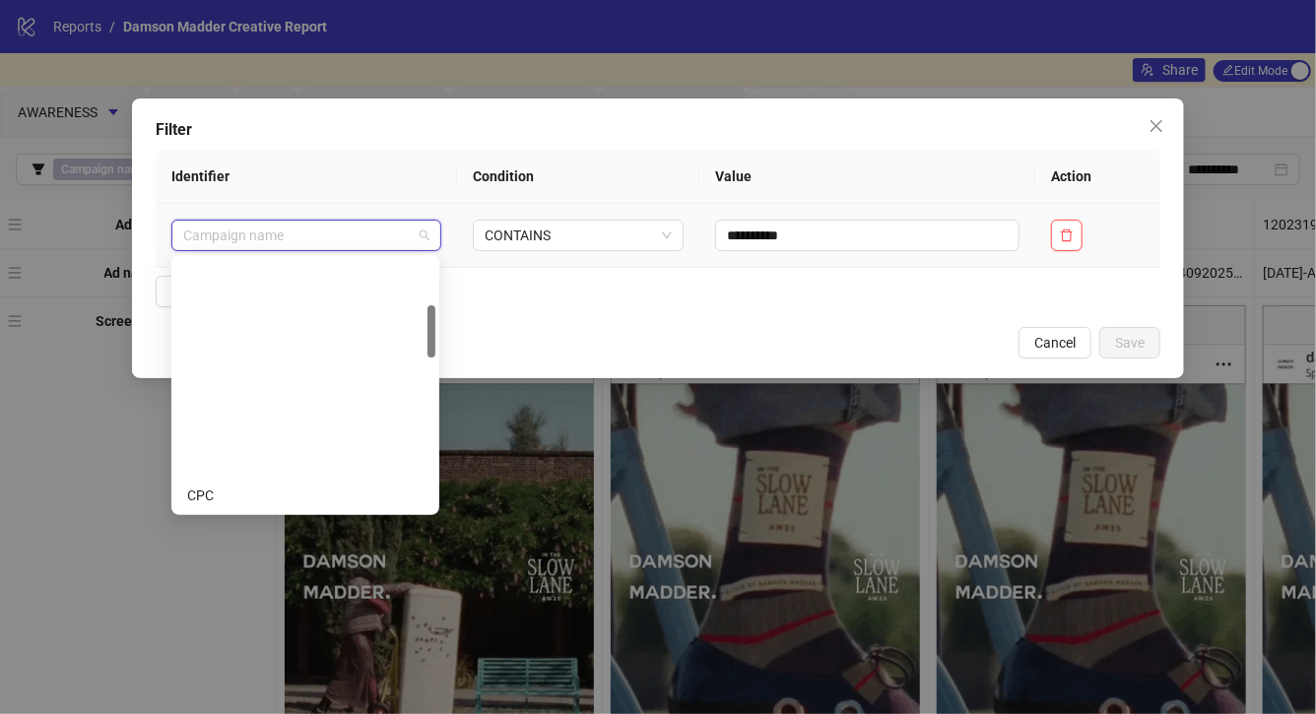
scroll to position [221, 0]
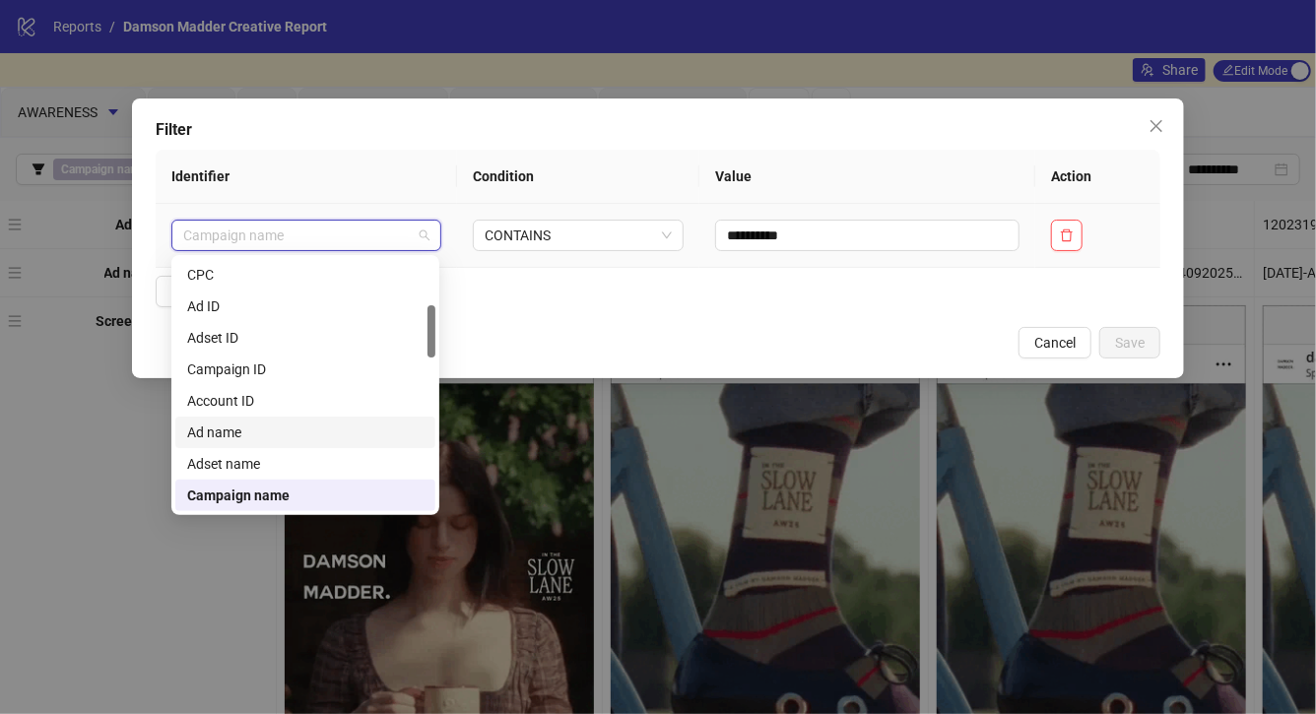
click at [310, 426] on div "Ad name" at bounding box center [305, 433] width 236 height 22
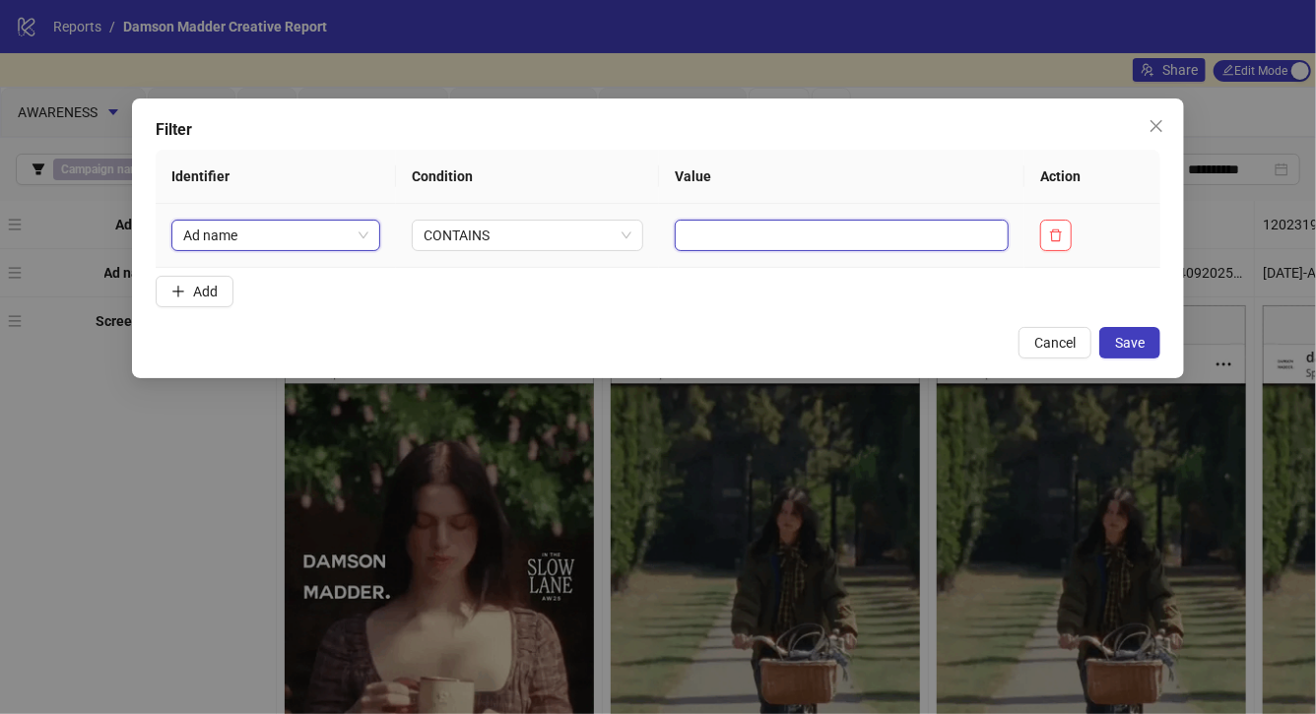
click at [718, 233] on input "text" at bounding box center [842, 236] width 334 height 32
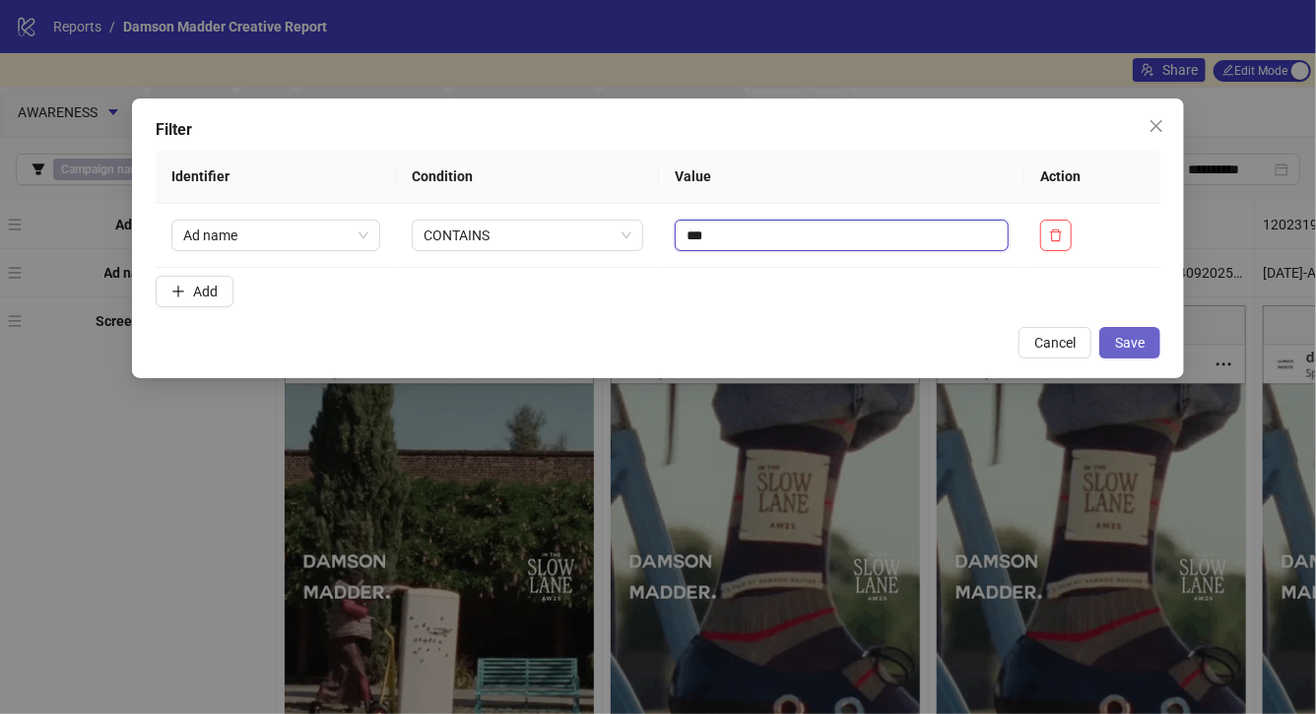
type input "***"
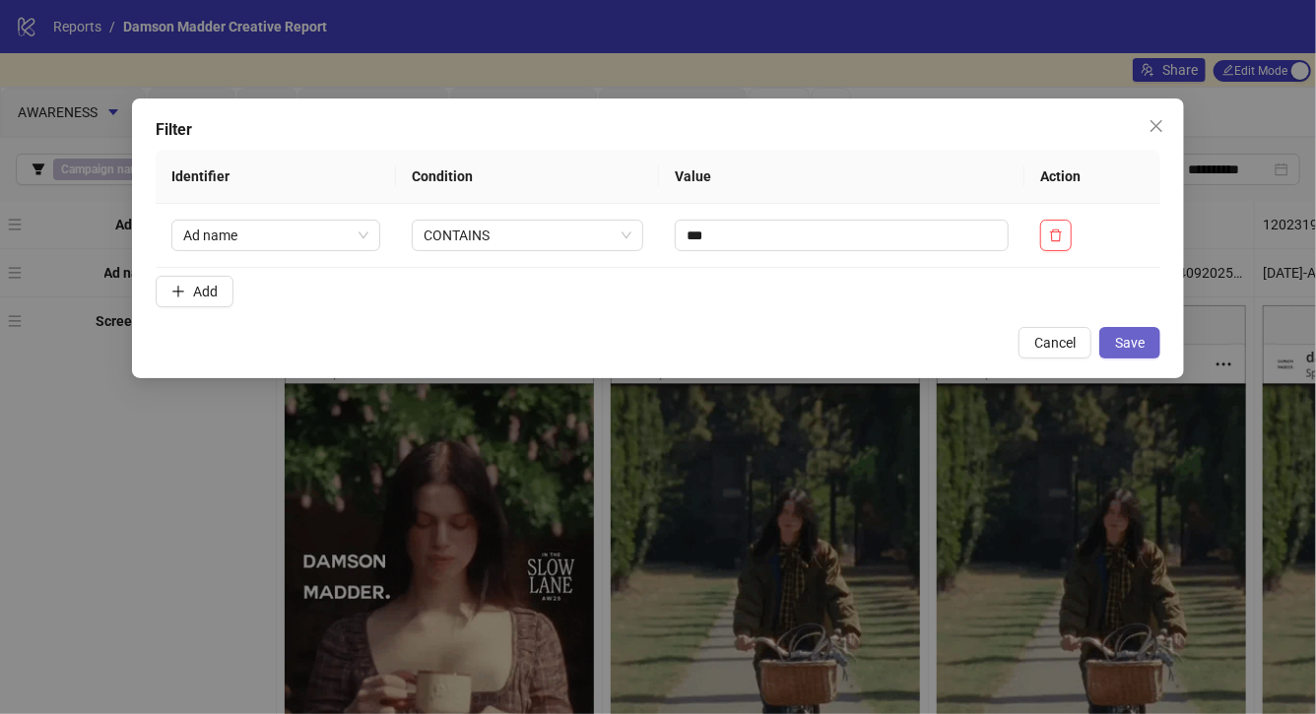
click at [1143, 353] on button "Save" at bounding box center [1129, 343] width 61 height 32
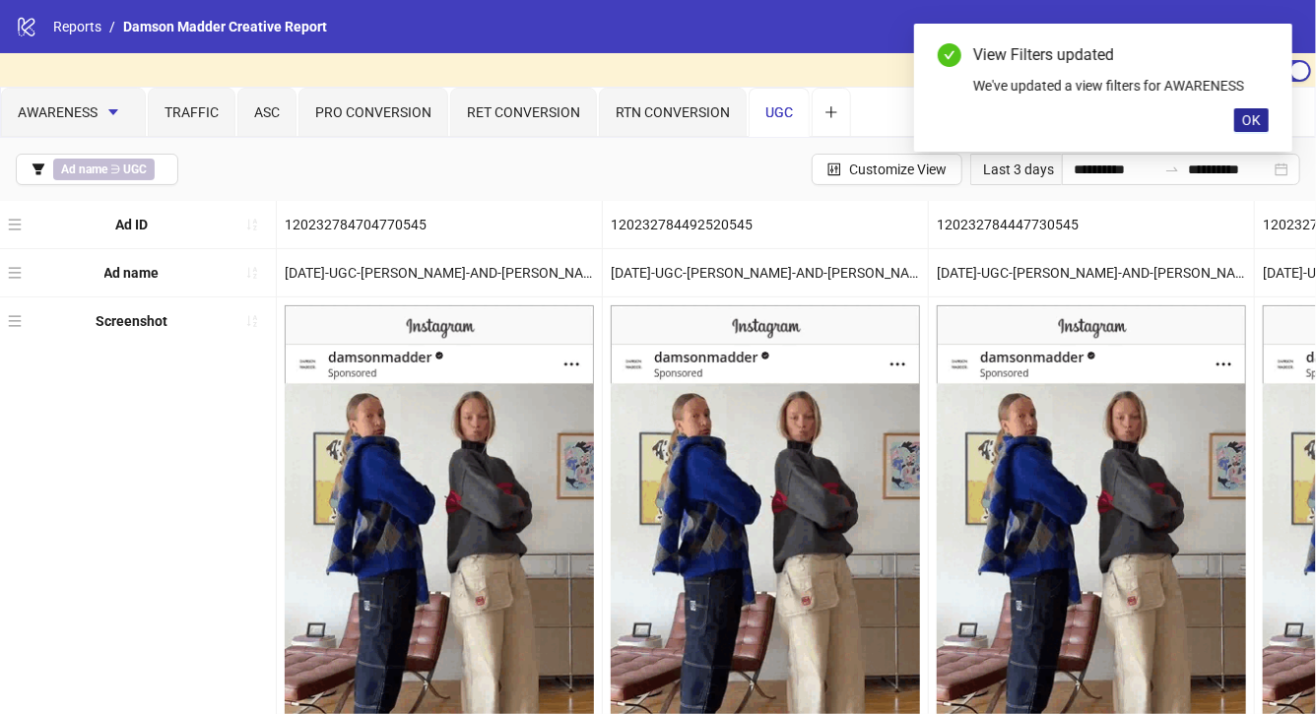
click at [1257, 120] on span "OK" at bounding box center [1251, 120] width 19 height 16
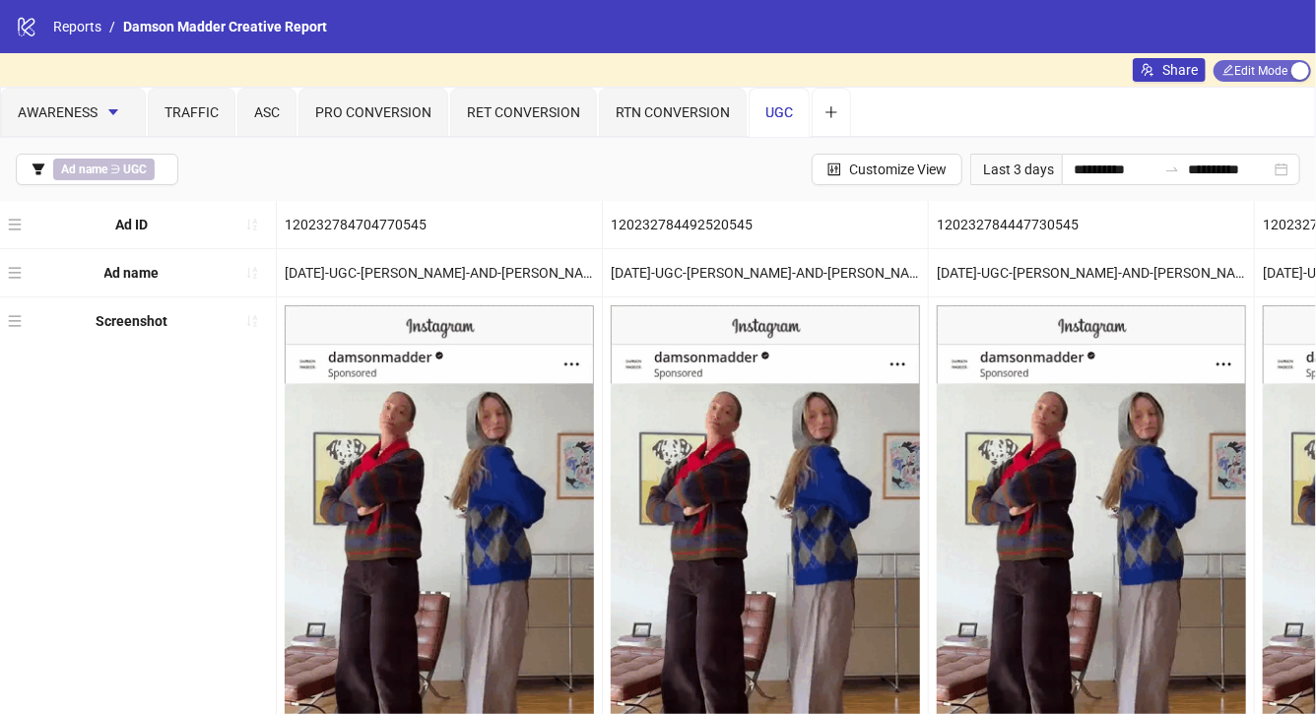
click at [1269, 75] on span "Edit Mode Edit Mode" at bounding box center [1263, 71] width 98 height 22
